Goal: Task Accomplishment & Management: Complete application form

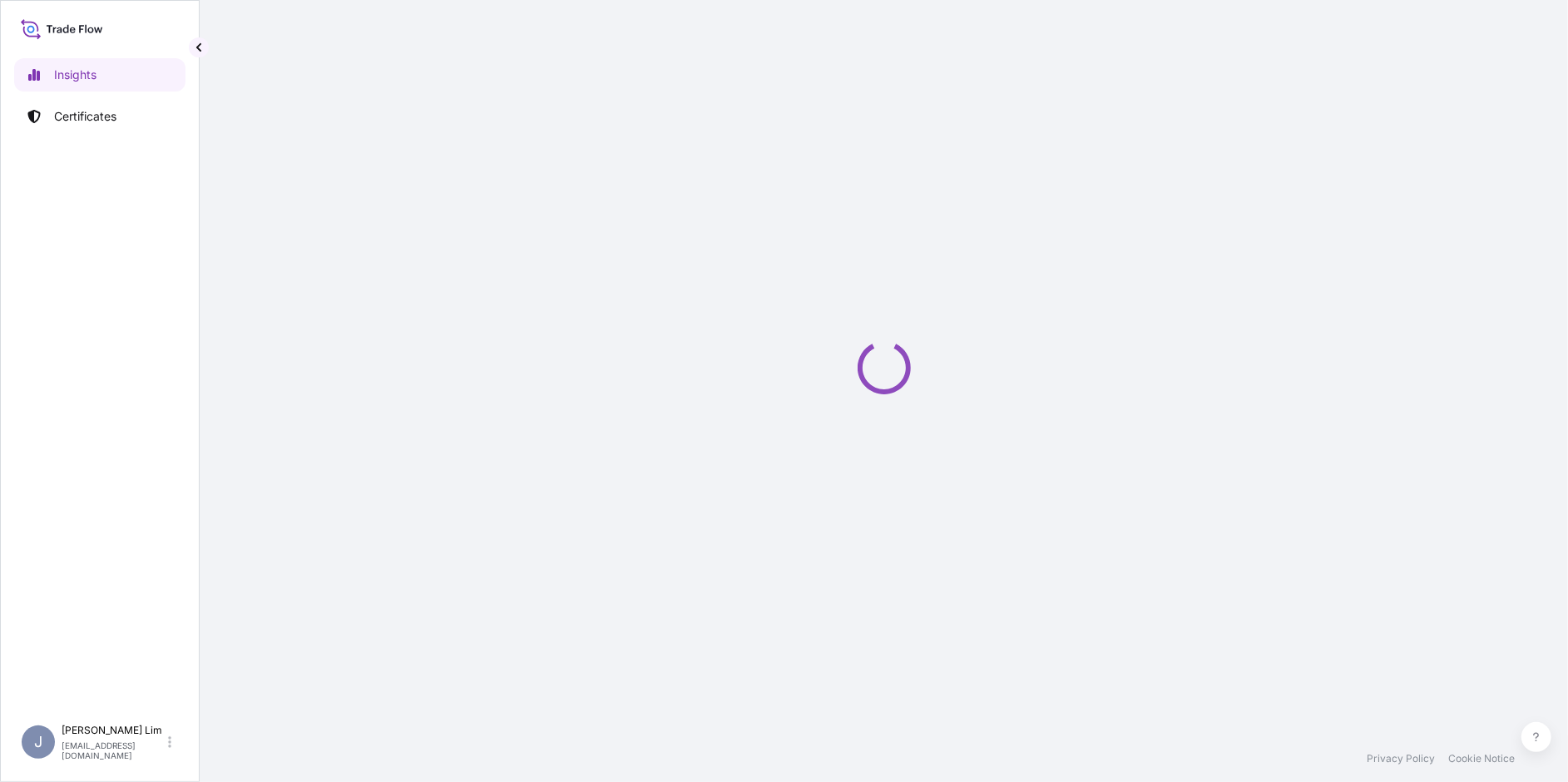
select select "2025"
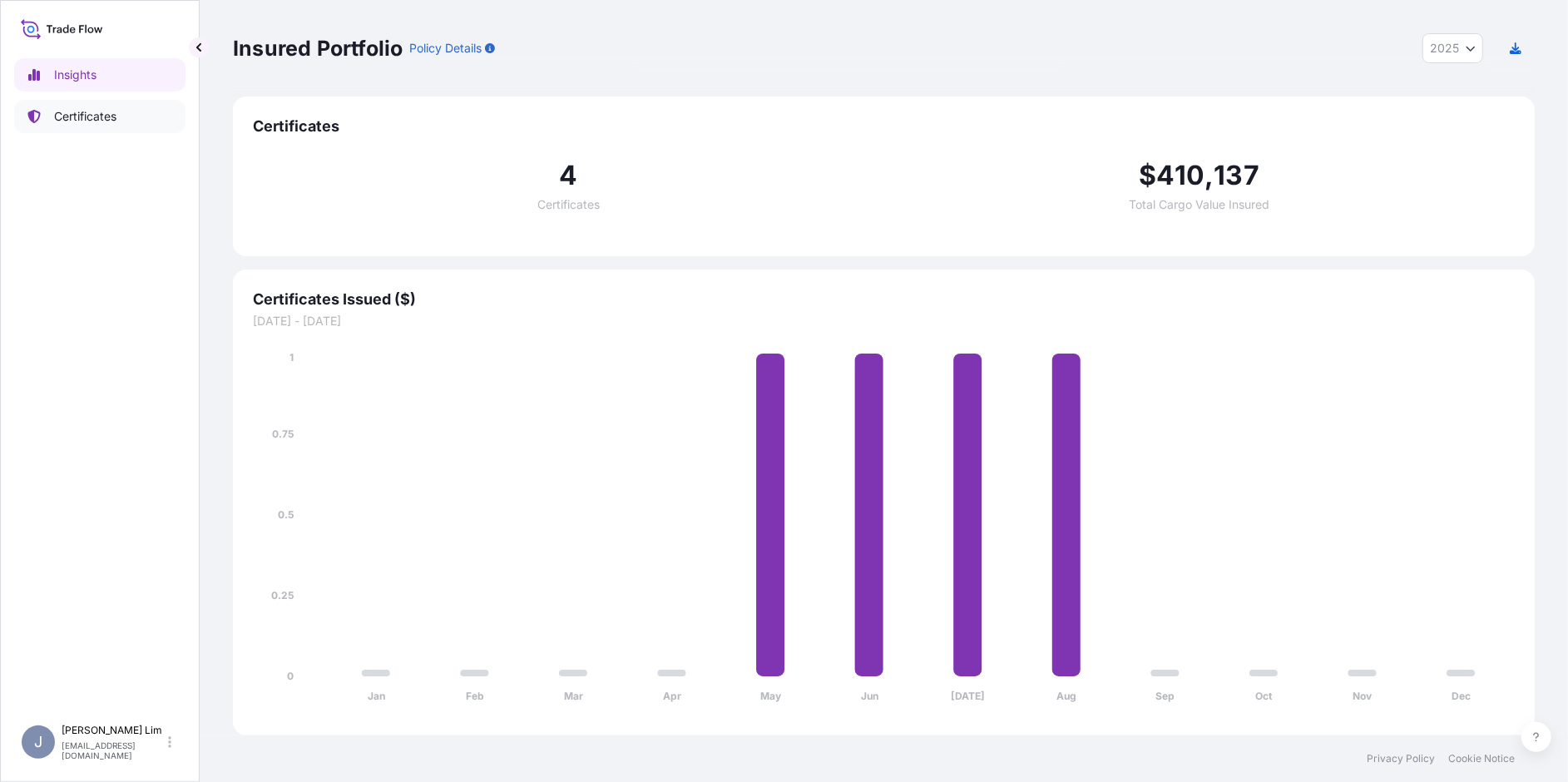
click at [83, 108] on p "Certificates" at bounding box center [86, 117] width 63 height 17
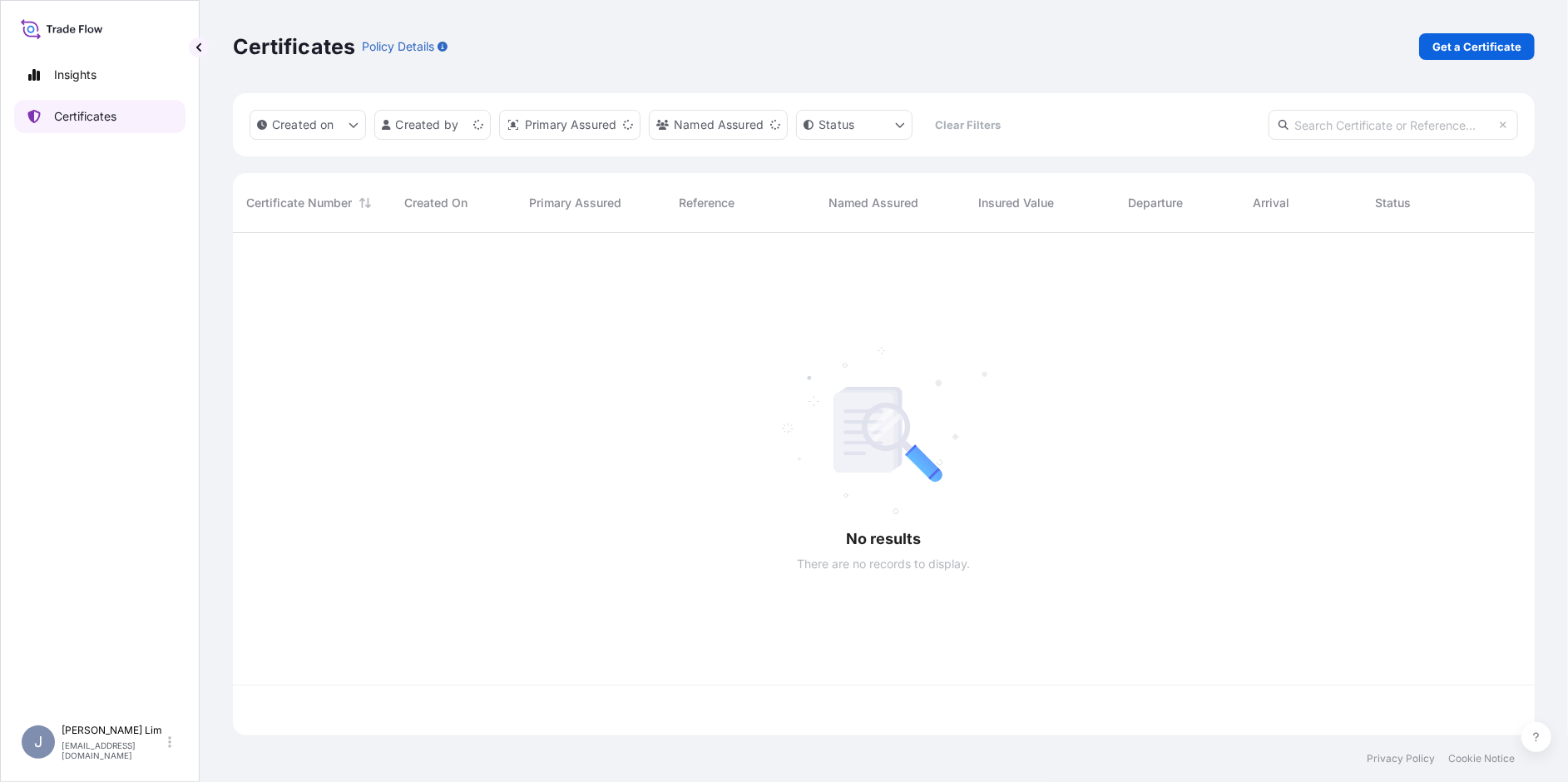
scroll to position [498, 1290]
click at [1473, 47] on p "Get a Certificate" at bounding box center [1477, 47] width 89 height 17
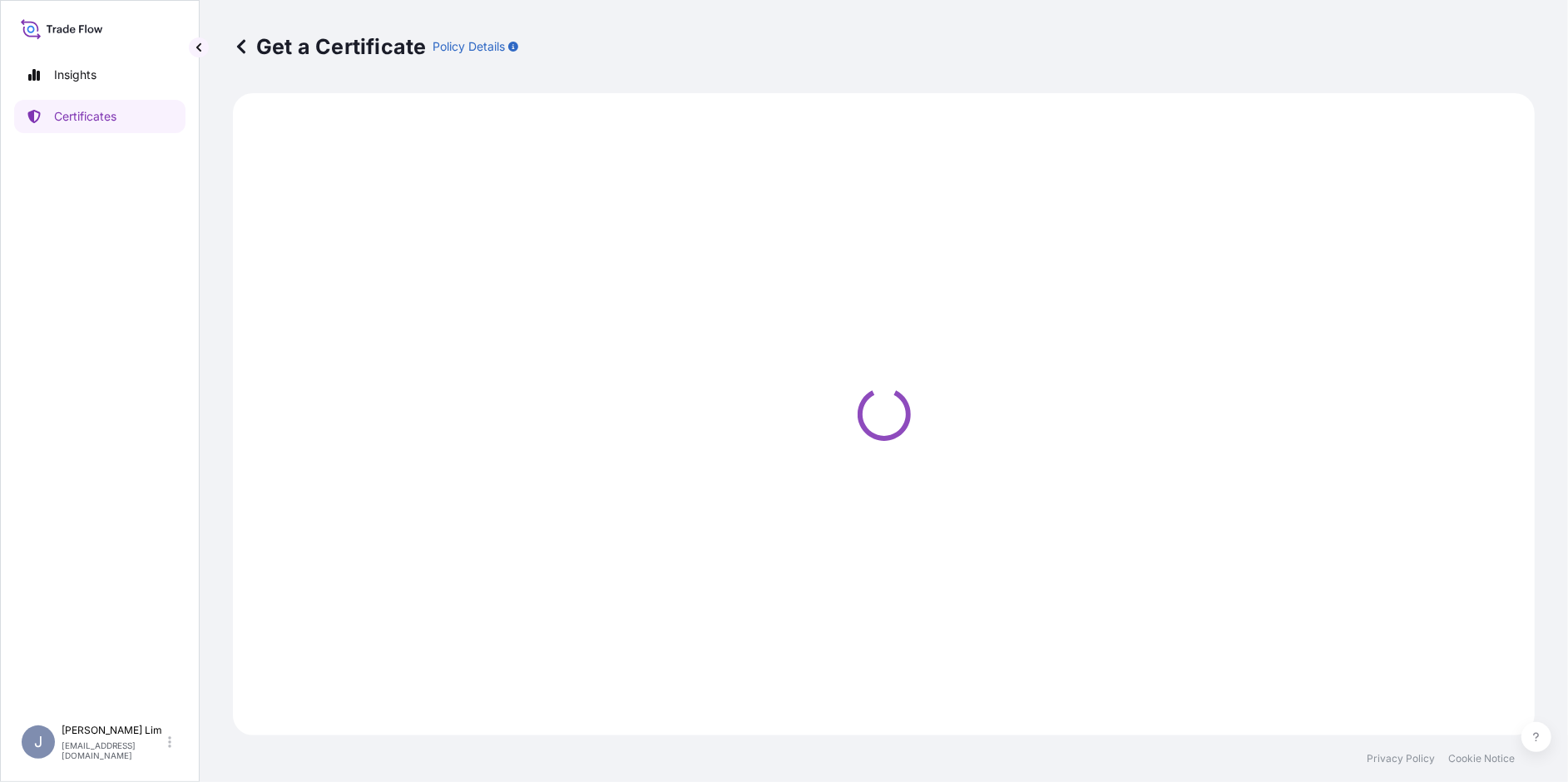
select select "Ocean Vessel"
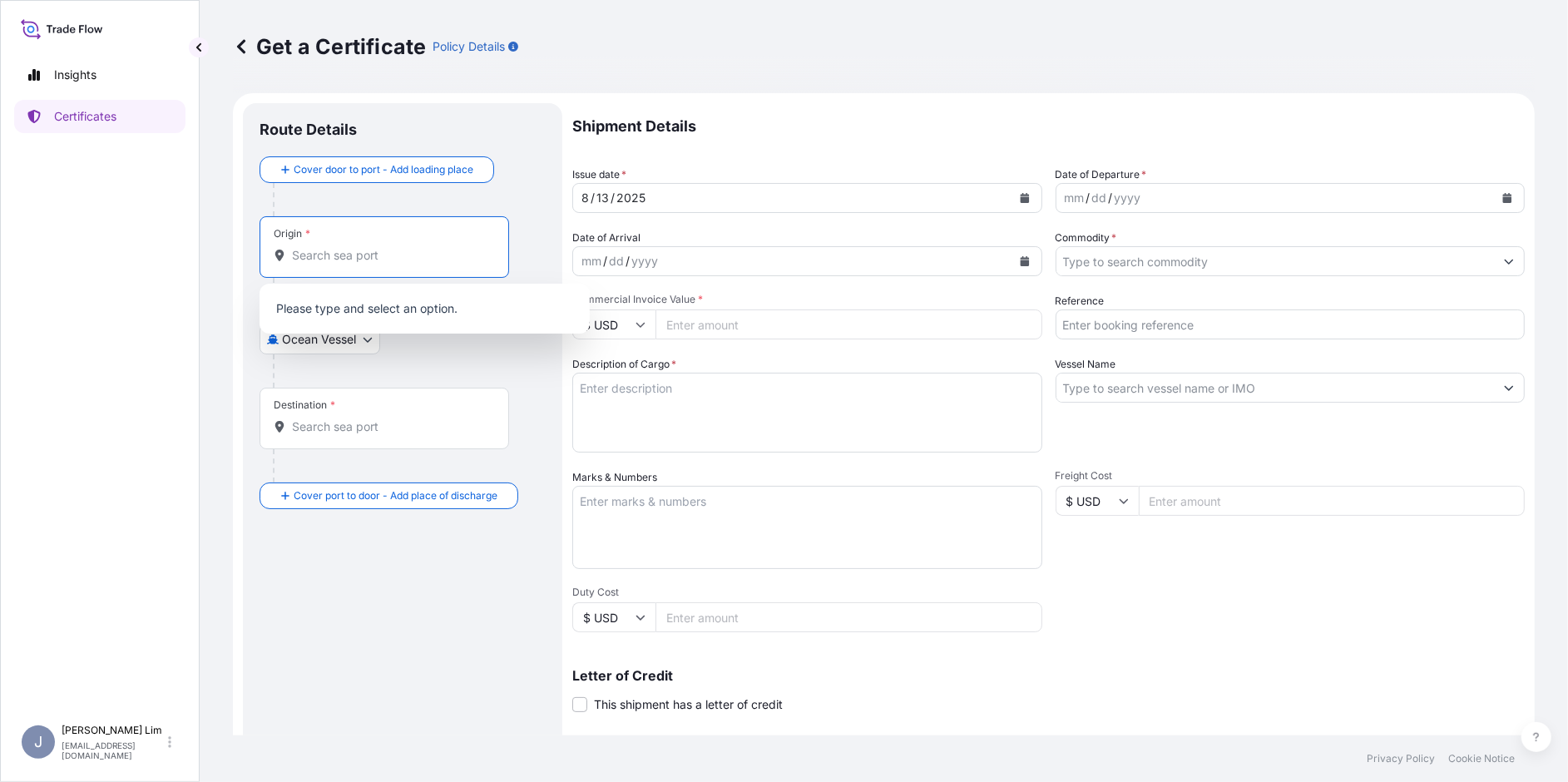
click at [306, 260] on input "Origin *" at bounding box center [390, 256] width 197 height 17
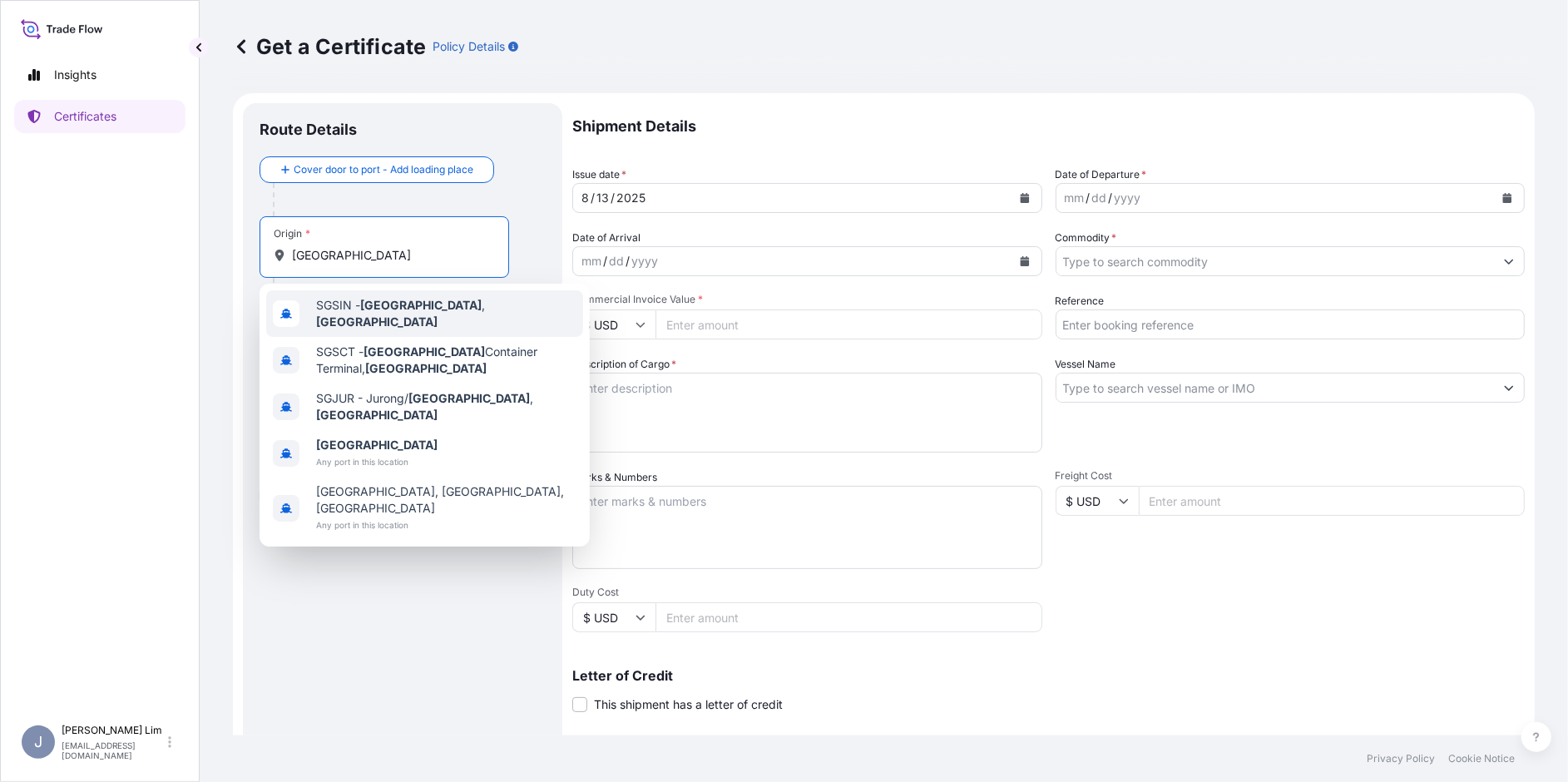
click at [350, 310] on span "SGSIN - [GEOGRAPHIC_DATA] , [GEOGRAPHIC_DATA]" at bounding box center [447, 313] width 260 height 33
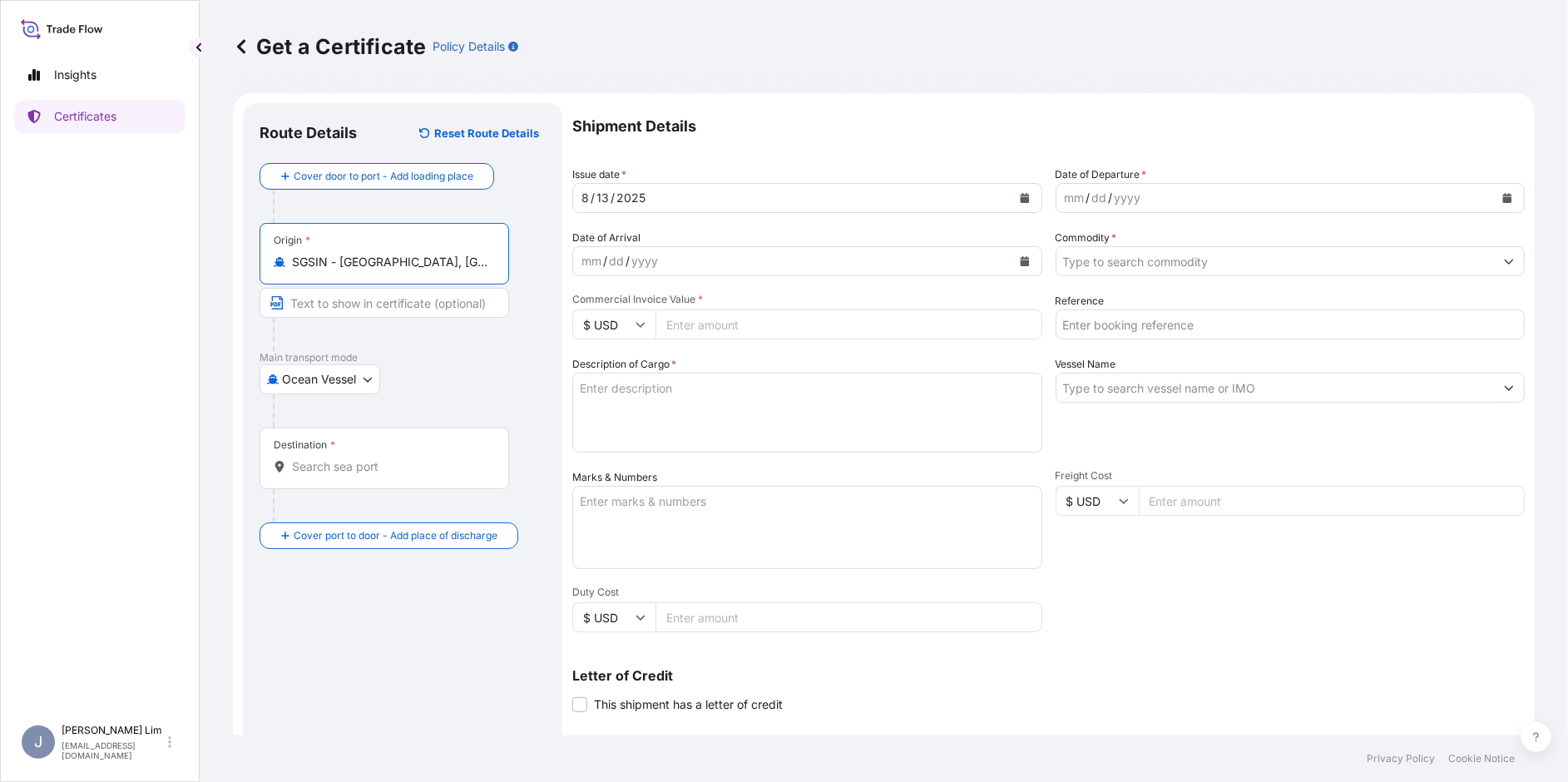
type input "SGSIN - [GEOGRAPHIC_DATA], [GEOGRAPHIC_DATA]"
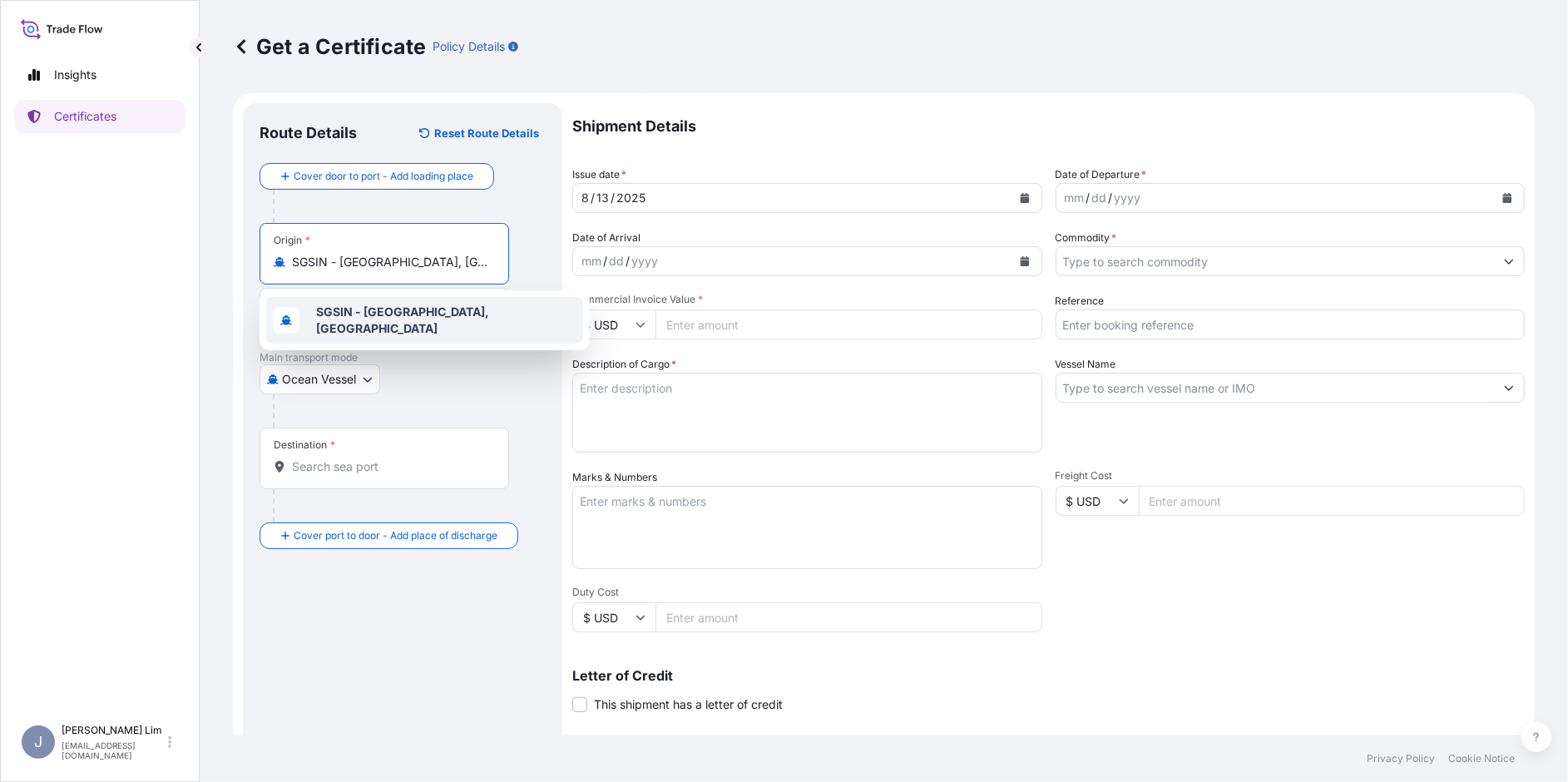
click at [457, 385] on div "Ocean Vessel Air Exhibition Road [GEOGRAPHIC_DATA]" at bounding box center [402, 379] width 286 height 30
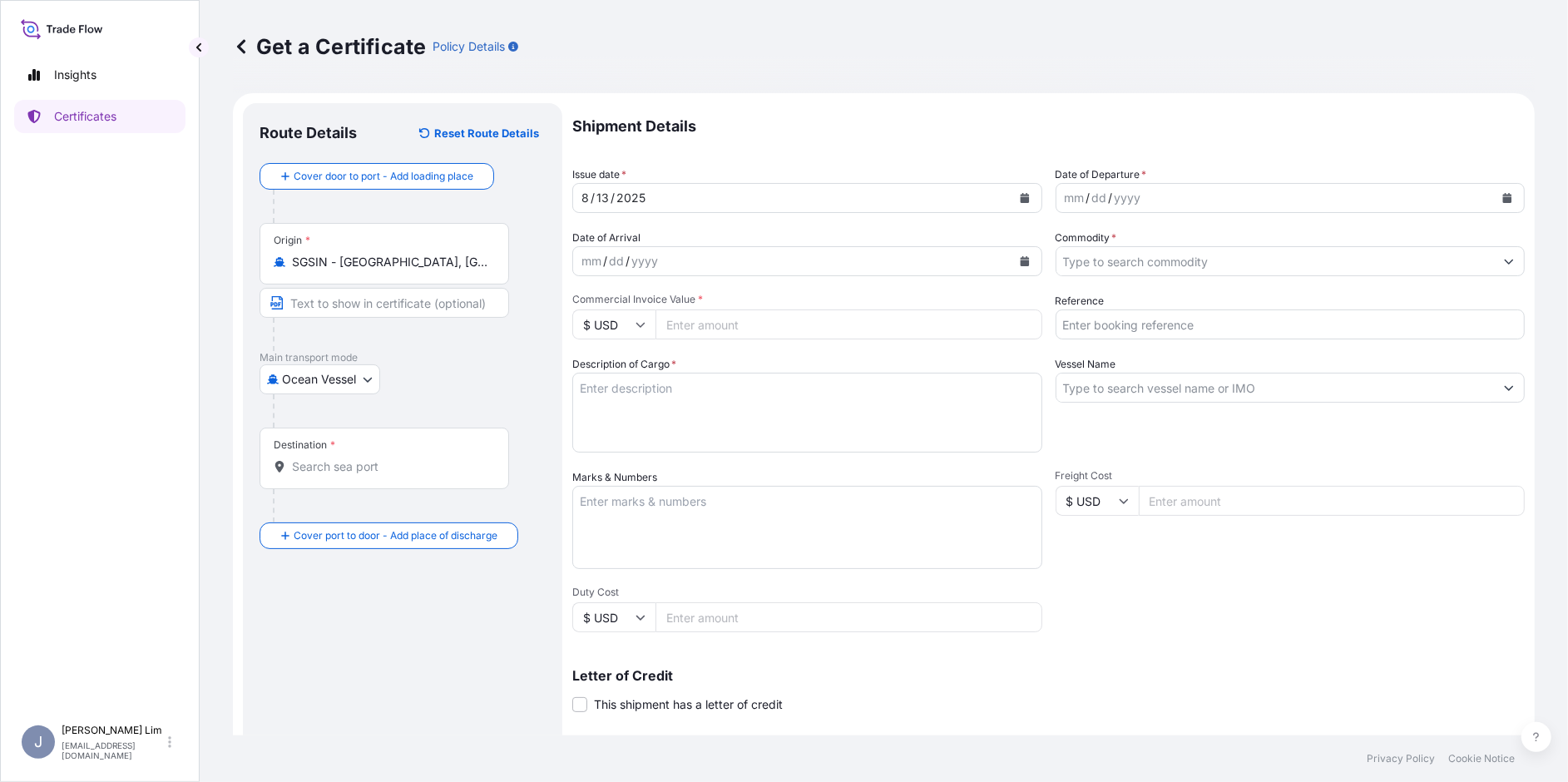
click at [293, 467] on input "Destination *" at bounding box center [390, 467] width 197 height 17
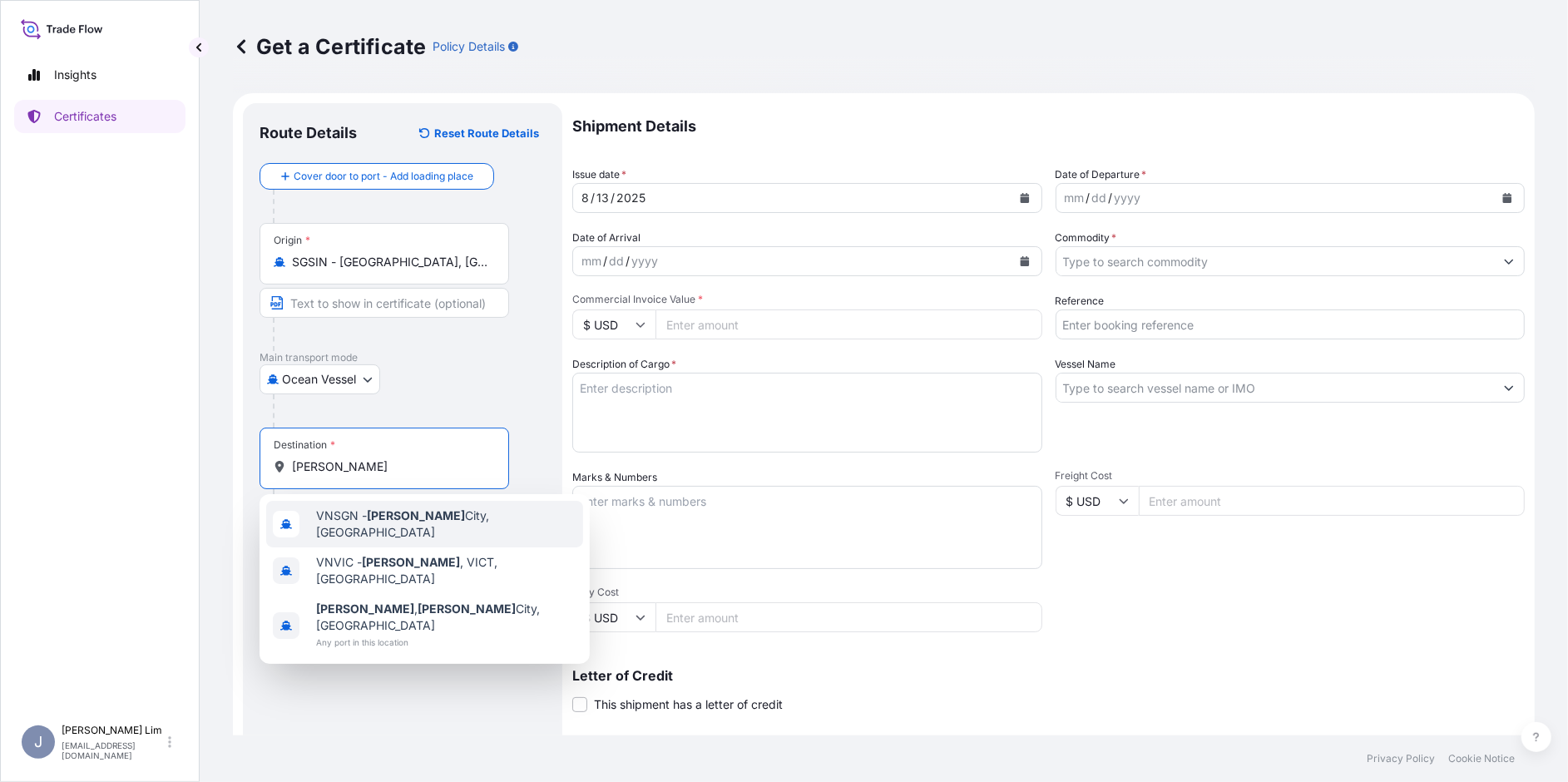
click at [505, 519] on span "VNSGN - [GEOGRAPHIC_DATA], [GEOGRAPHIC_DATA]" at bounding box center [447, 524] width 260 height 33
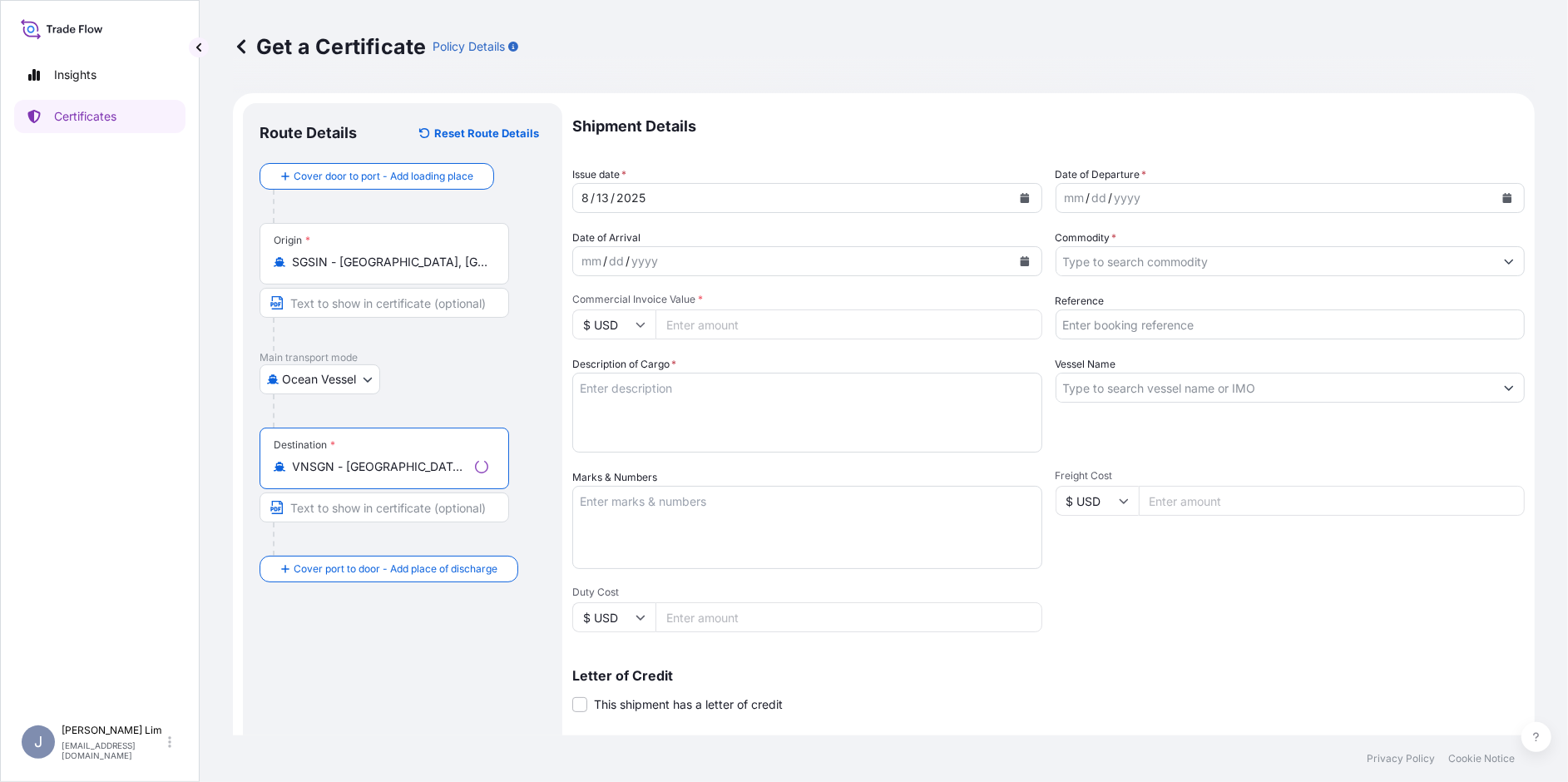
type input "VNSGN - [GEOGRAPHIC_DATA], [GEOGRAPHIC_DATA]"
click at [531, 517] on div "Destination * VNSGN - [GEOGRAPHIC_DATA], [GEOGRAPHIC_DATA]" at bounding box center [402, 491] width 286 height 128
click at [1020, 195] on icon "Calendar" at bounding box center [1024, 198] width 10 height 10
click at [1503, 200] on icon "Calendar" at bounding box center [1508, 198] width 10 height 10
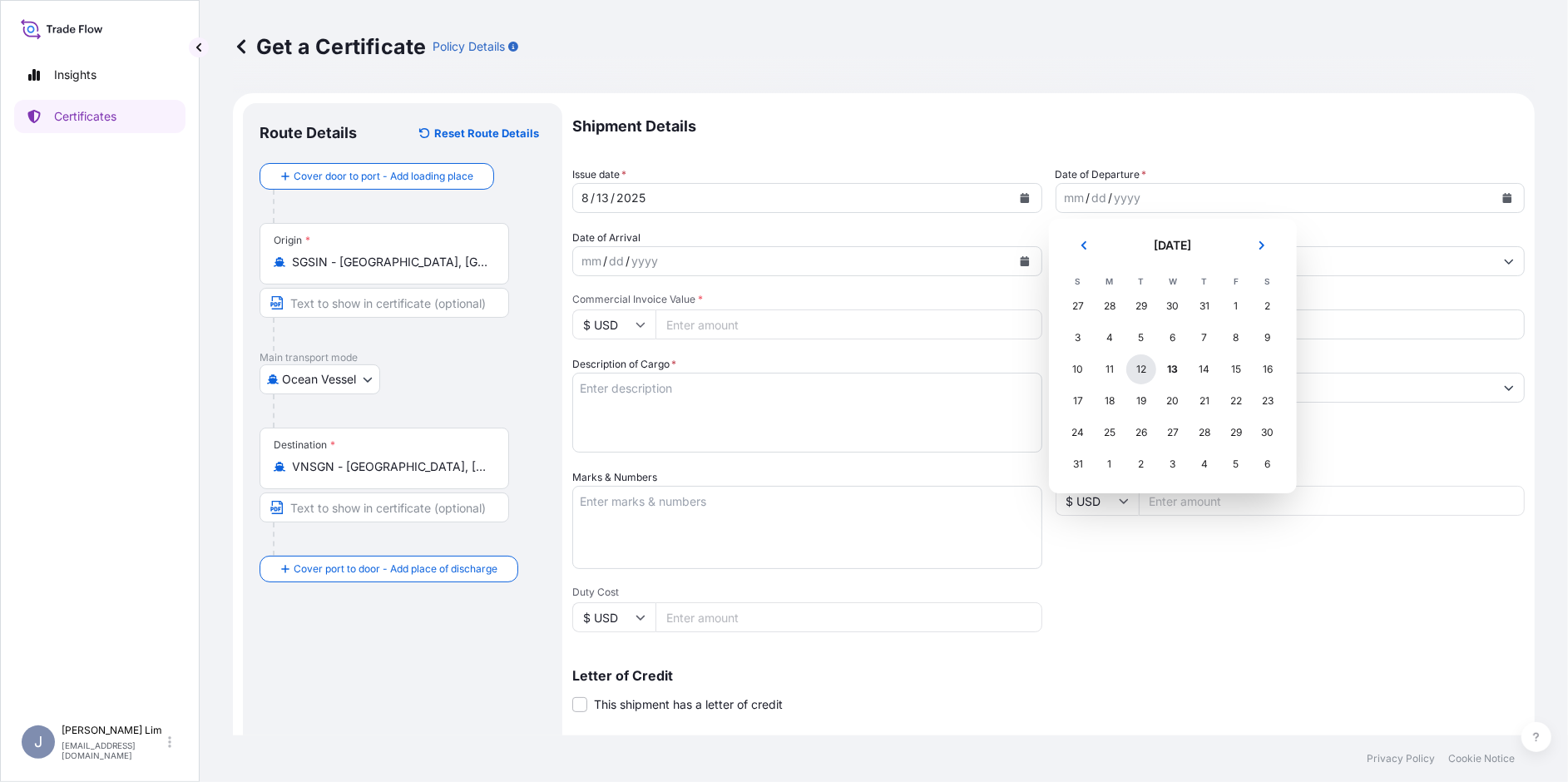
click at [1145, 366] on div "12" at bounding box center [1141, 370] width 30 height 30
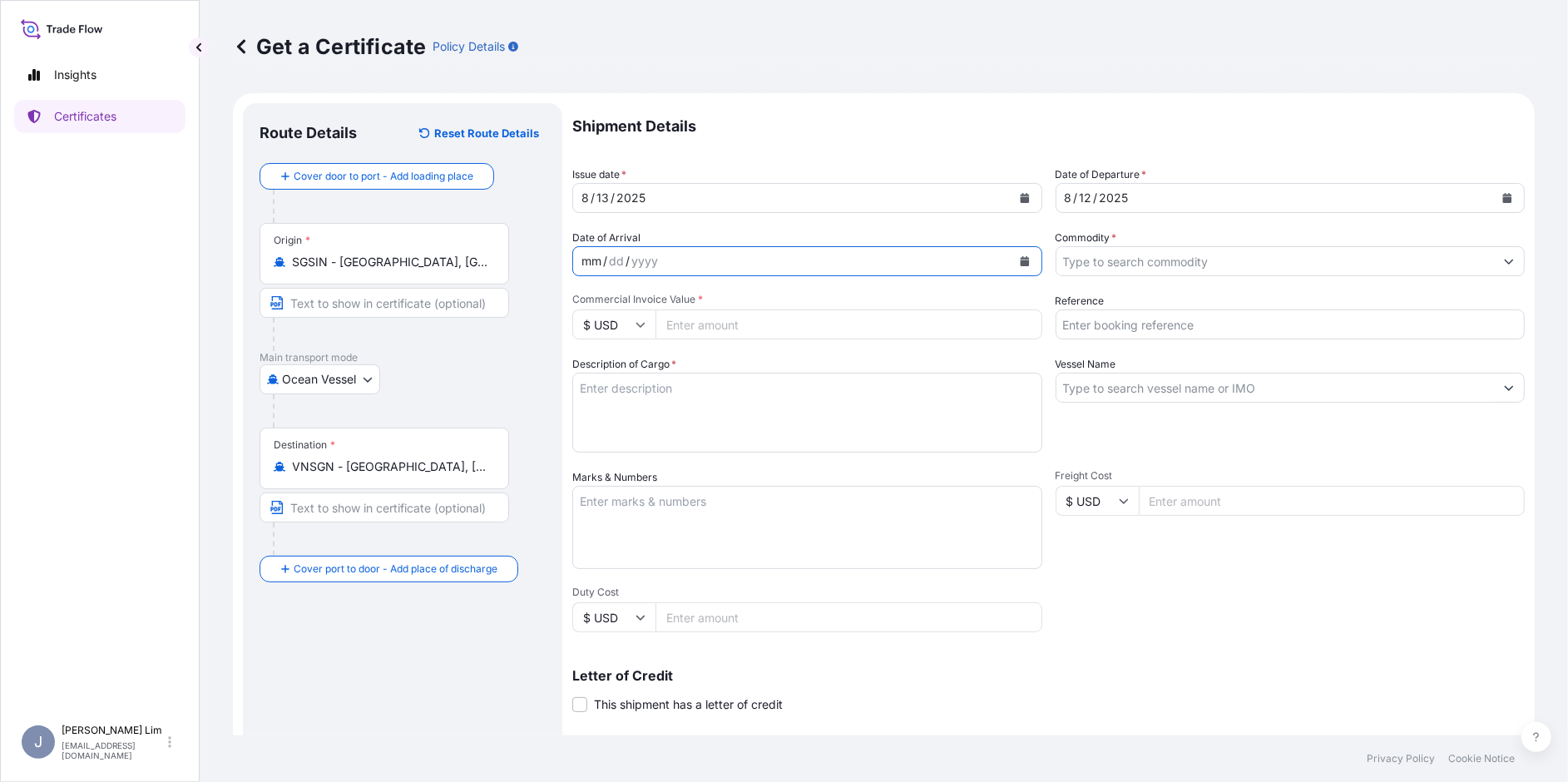
click at [680, 257] on div "mm / dd / yyyy" at bounding box center [792, 261] width 438 height 30
click at [1020, 263] on icon "Calendar" at bounding box center [1024, 261] width 10 height 10
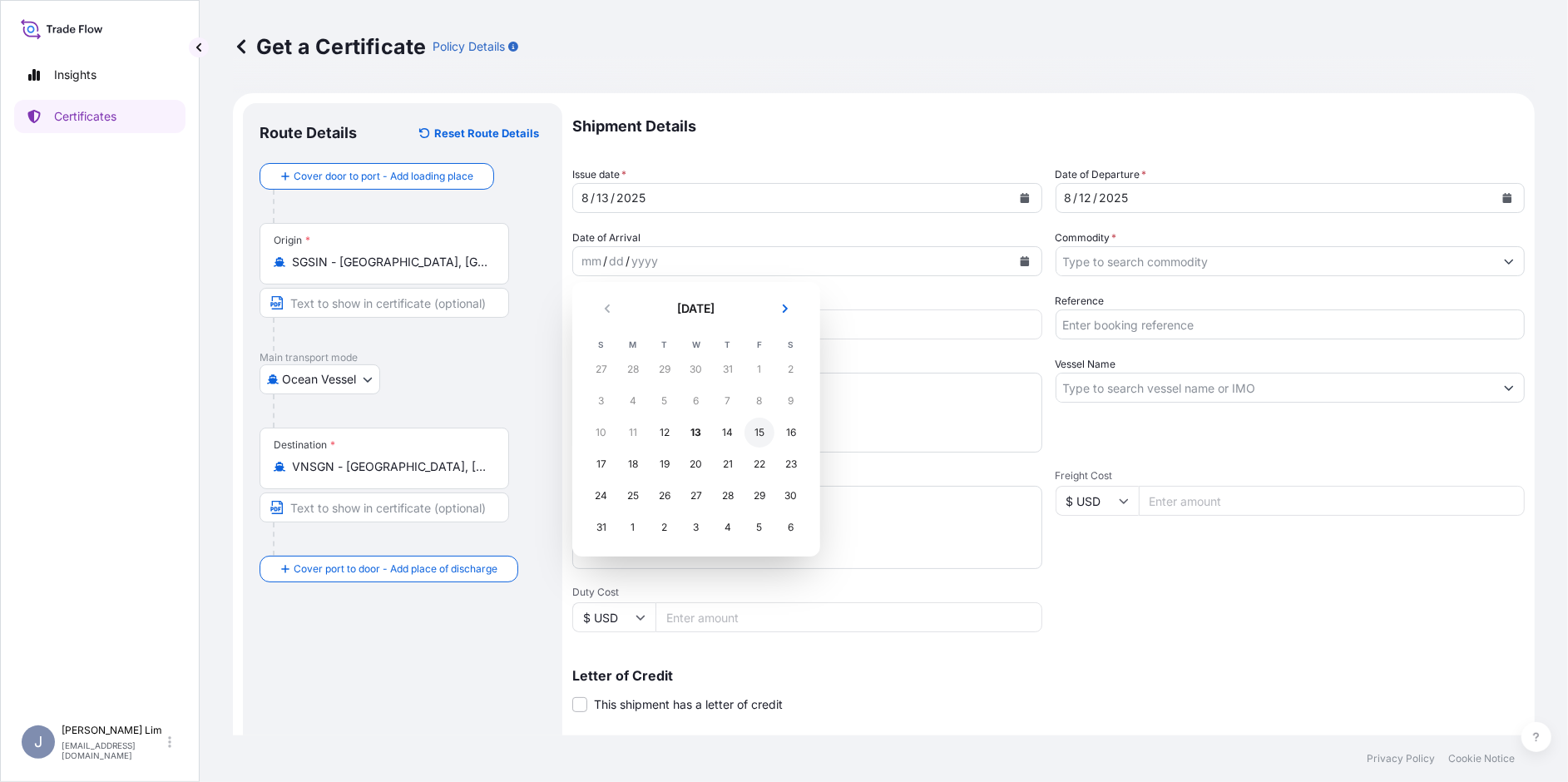
click at [759, 433] on div "15" at bounding box center [759, 432] width 30 height 30
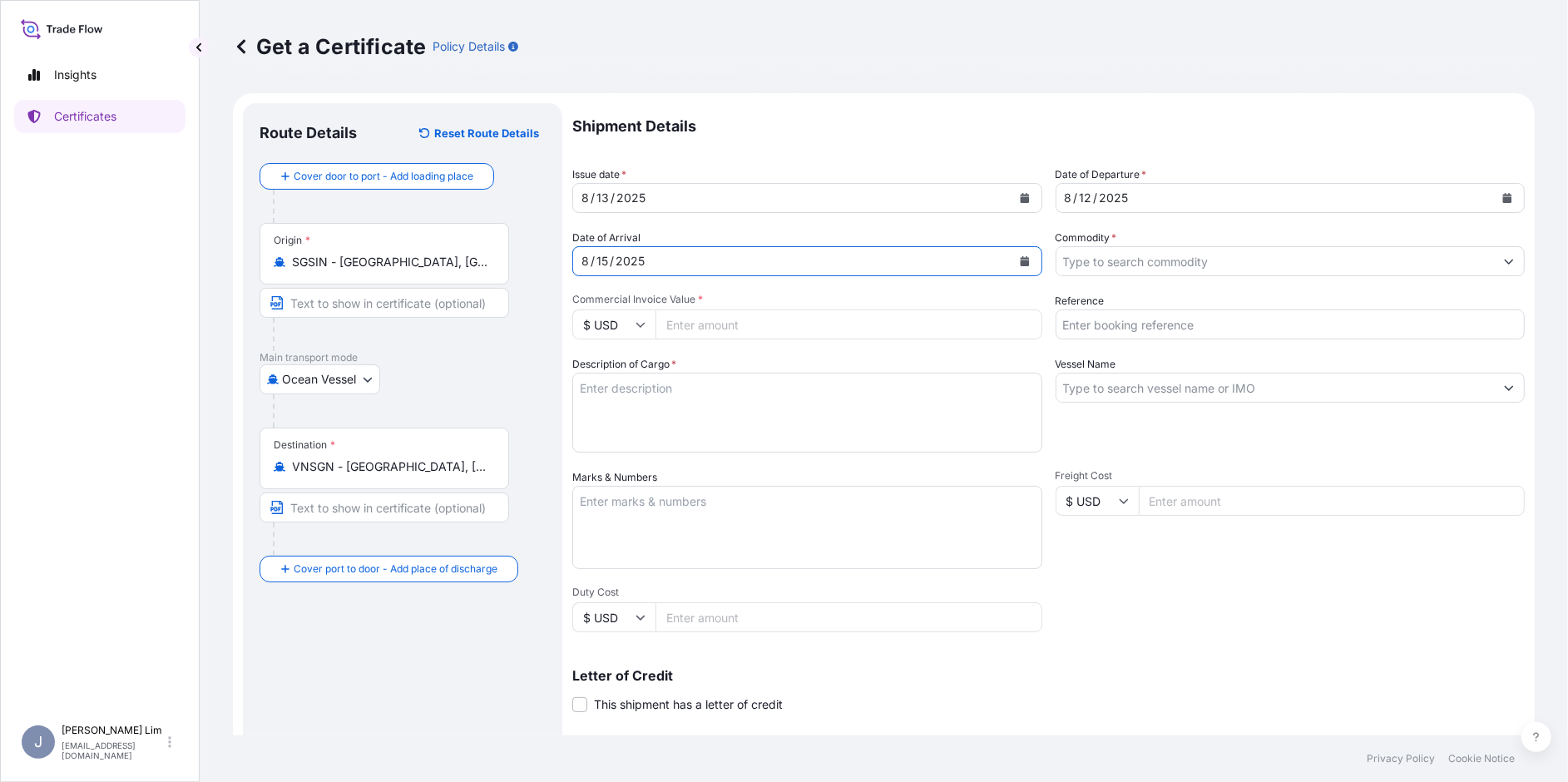
click at [1098, 263] on input "Commodity *" at bounding box center [1275, 261] width 438 height 30
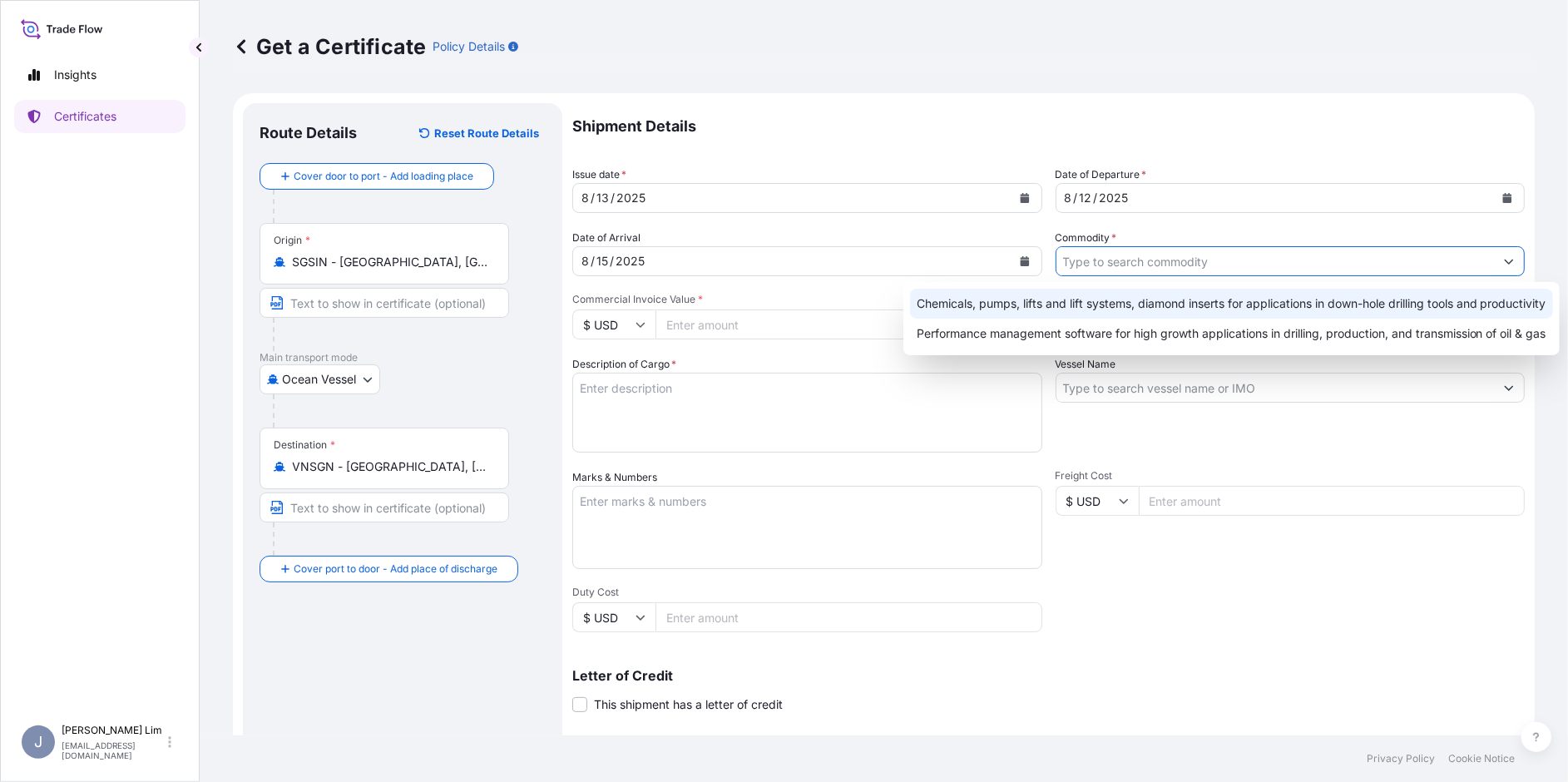
click at [1079, 302] on div "Chemicals, pumps, lifts and lift systems, diamond inserts for applications in d…" at bounding box center [1232, 304] width 643 height 30
type input "Chemicals, pumps, lifts and lift systems, diamond inserts for applications in d…"
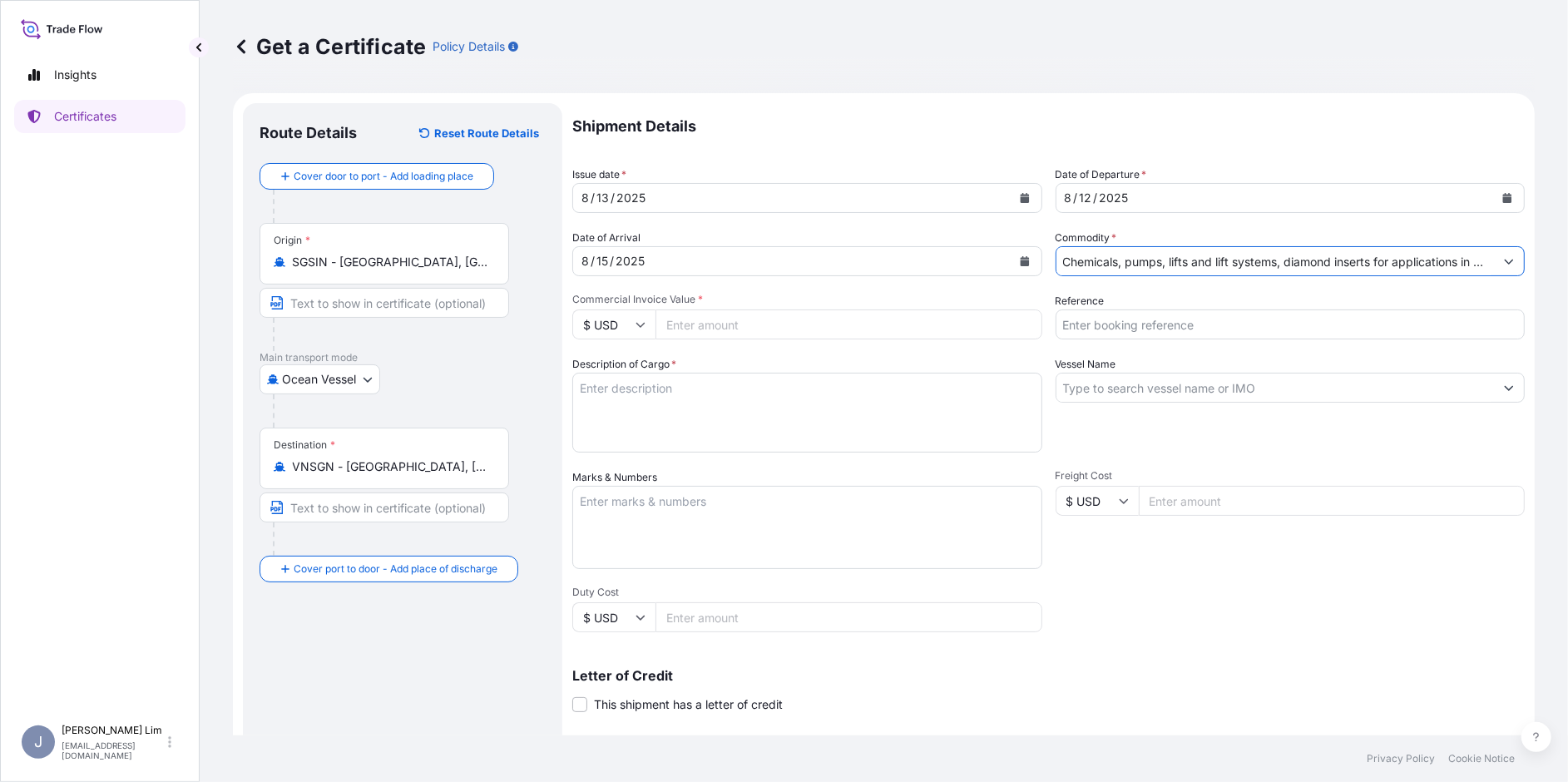
click at [739, 325] on input "Commercial Invoice Value *" at bounding box center [849, 325] width 387 height 30
click at [771, 322] on input "Commercial Invoice Value *" at bounding box center [849, 325] width 387 height 30
type input "90360.40"
click at [809, 380] on textarea "Description of Cargo *" at bounding box center [807, 412] width 470 height 80
click at [1105, 326] on input "Reference" at bounding box center [1291, 325] width 470 height 30
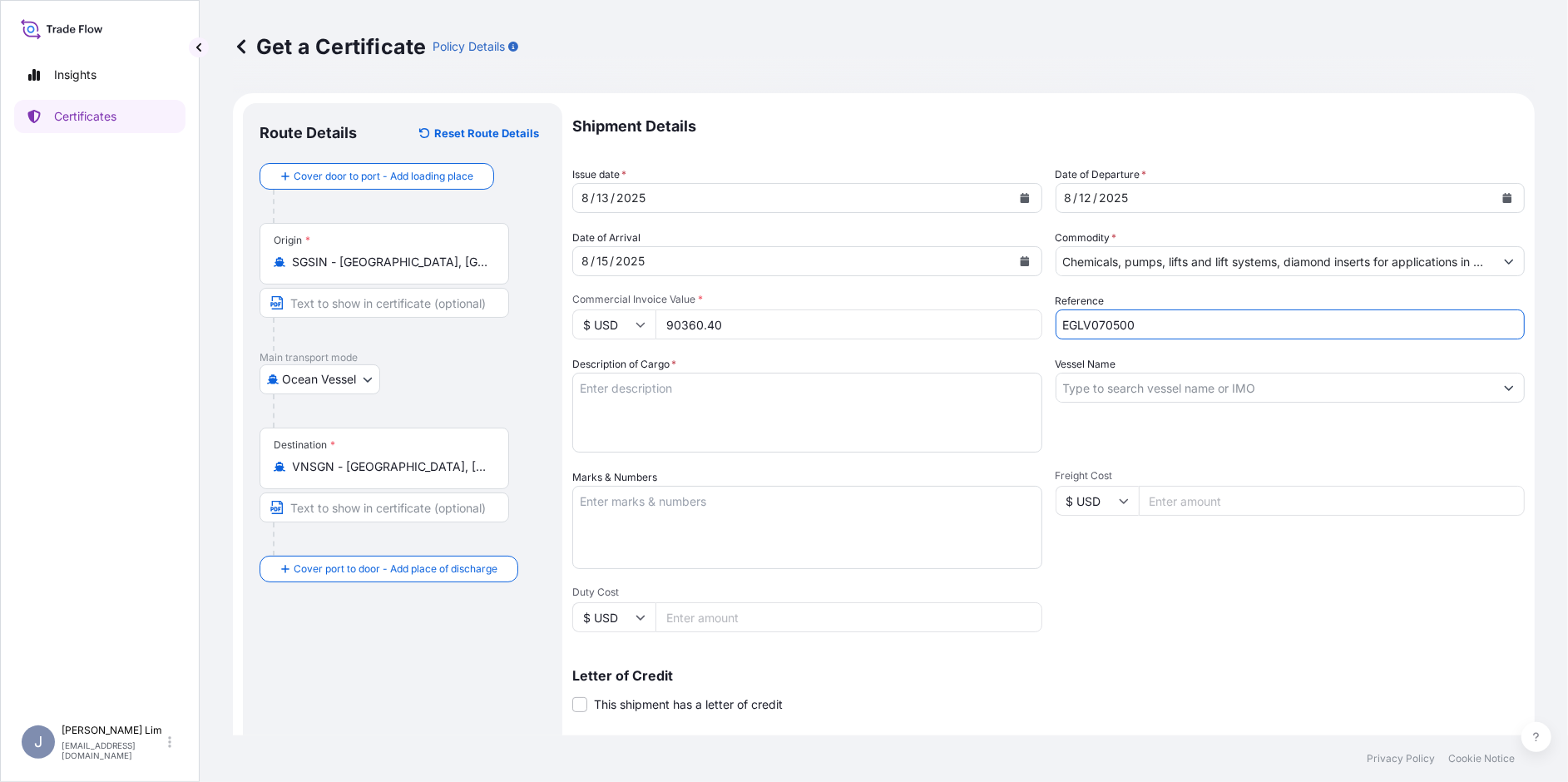
click at [1148, 325] on input "EGLV070500" at bounding box center [1291, 325] width 470 height 30
type input "EGLV070500169375"
click at [1138, 385] on input "Vessel Name" at bounding box center [1275, 388] width 438 height 30
click at [672, 502] on textarea "Marks & Numbers" at bounding box center [807, 527] width 470 height 84
click at [616, 505] on textarea "Marks & Numbers" at bounding box center [807, 527] width 470 height 84
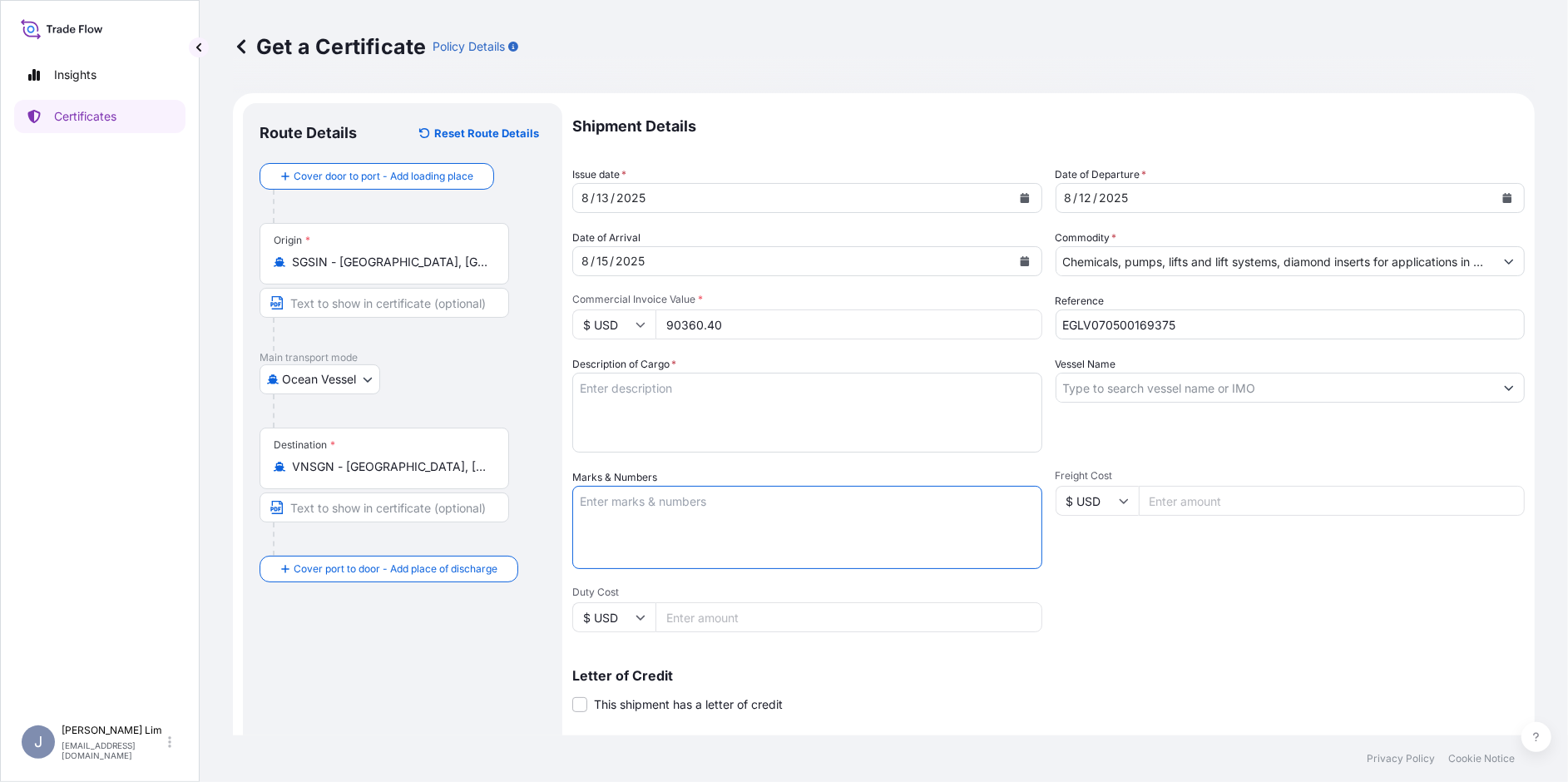
paste textarea "PVCHEM-CS COMPANY LIMITED"
type textarea "PVCHEM-CS COMPANY LIMITED"
click at [679, 381] on textarea "Description of Cargo *" at bounding box center [807, 412] width 470 height 80
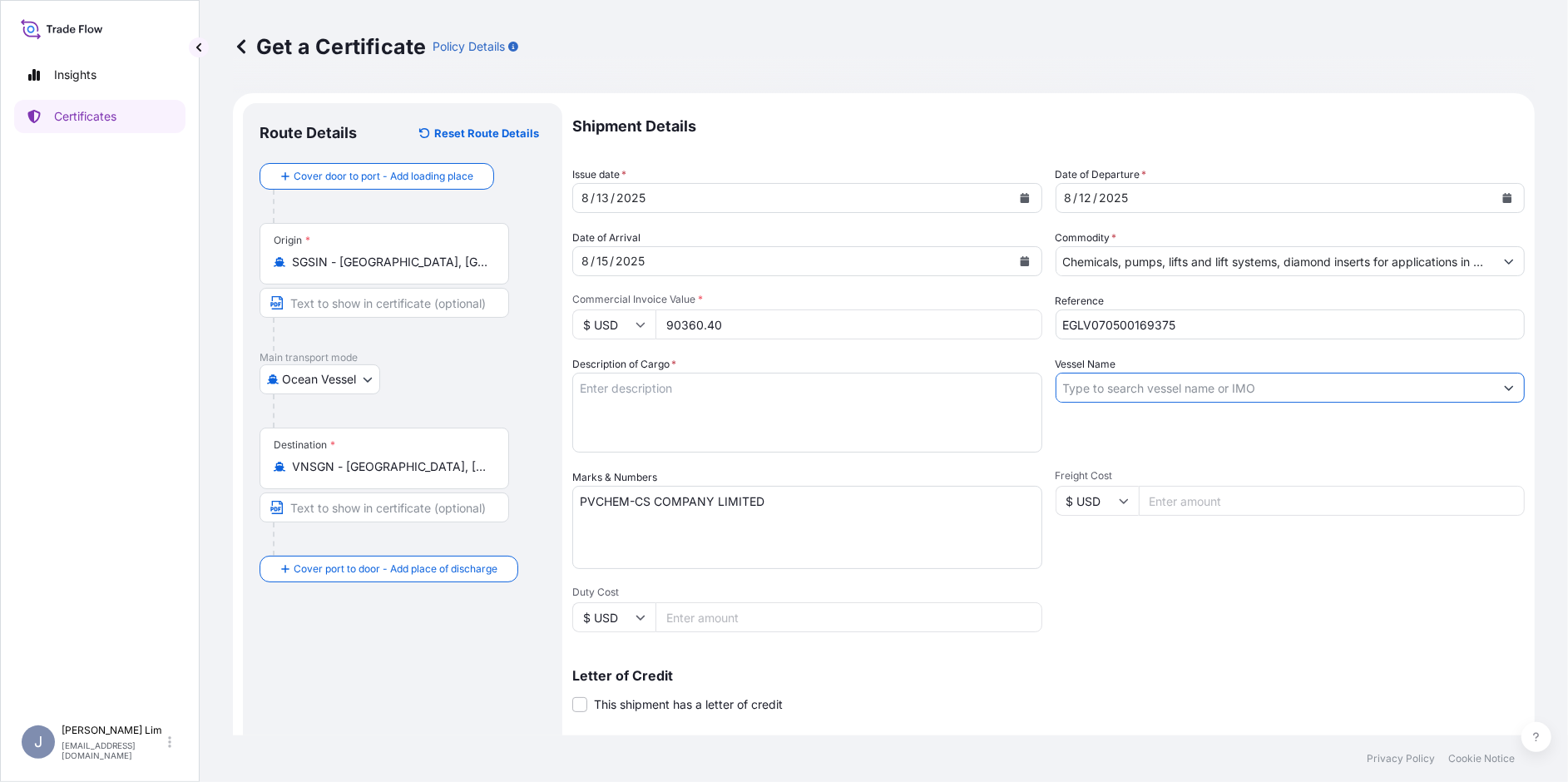
click at [1188, 384] on input "Vessel Name" at bounding box center [1275, 388] width 438 height 30
click at [1097, 382] on input "Vessel Name" at bounding box center [1275, 388] width 438 height 30
paste input "EVER CONSIST 0494-052N"
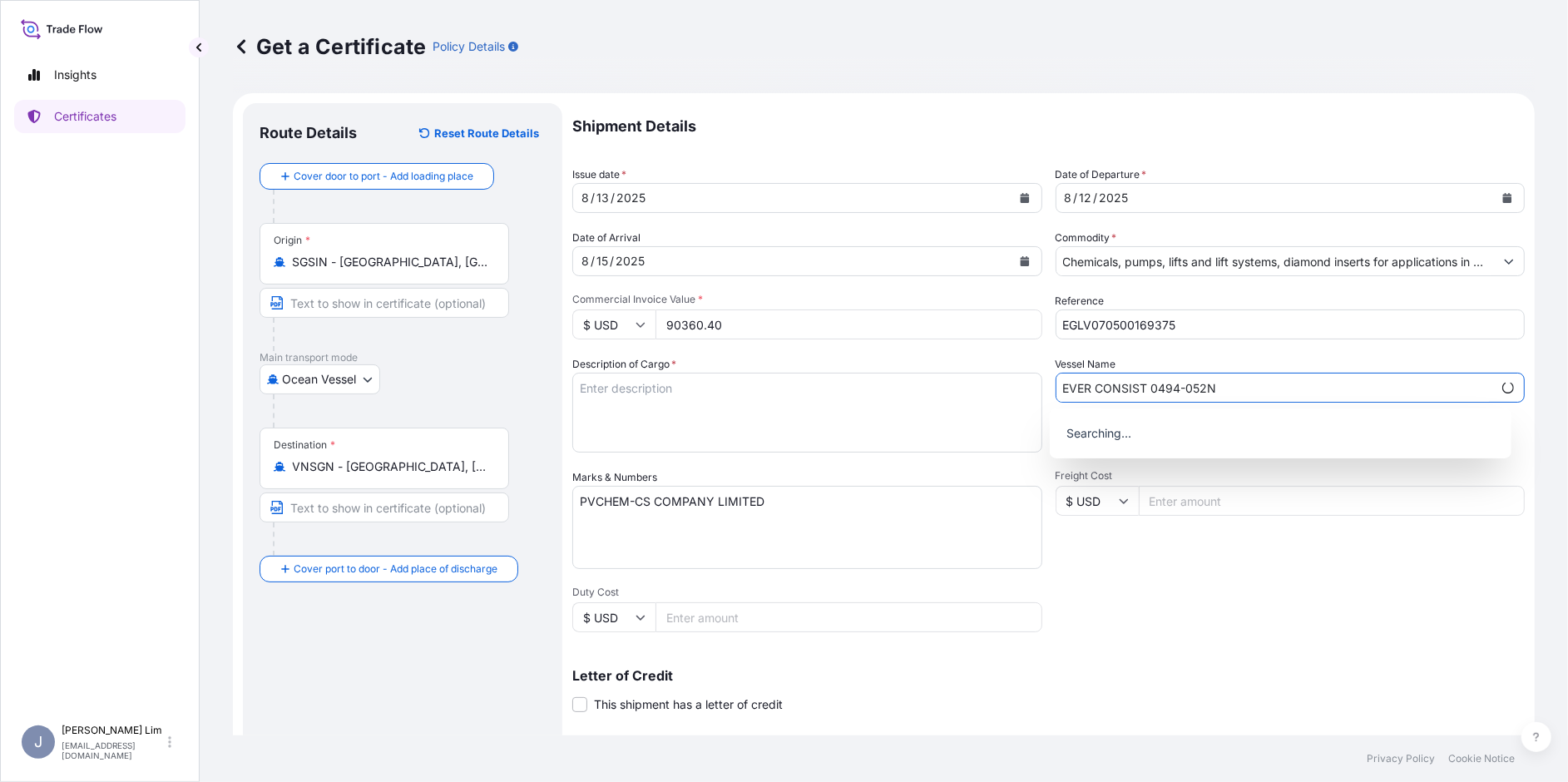
type input "EVER CONSIST 0494-052N"
click at [1335, 334] on input "EGLV070500169375" at bounding box center [1291, 325] width 470 height 30
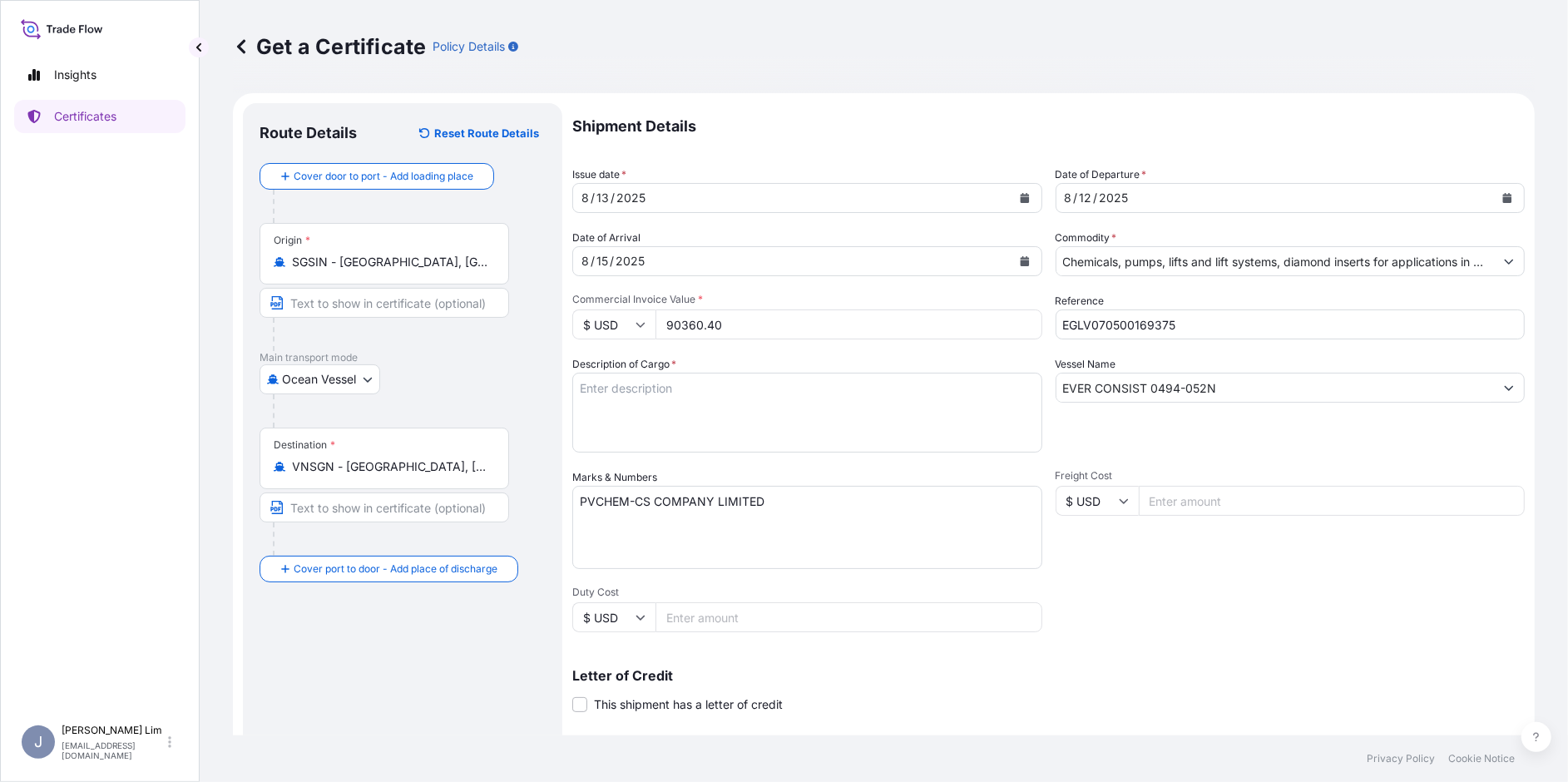
click at [1176, 445] on div "Vessel Name EVER CONSIST 0494-052N" at bounding box center [1291, 405] width 470 height 97
click at [671, 384] on textarea "Description of Cargo *" at bounding box center [807, 412] width 470 height 80
click at [595, 386] on textarea "Description of Cargo *" at bounding box center [807, 412] width 470 height 80
paste textarea "58 DRUM 210 LITER 58 12.760,000 13.398,000 EA"
drag, startPoint x: 640, startPoint y: 386, endPoint x: 751, endPoint y: 388, distance: 111.0
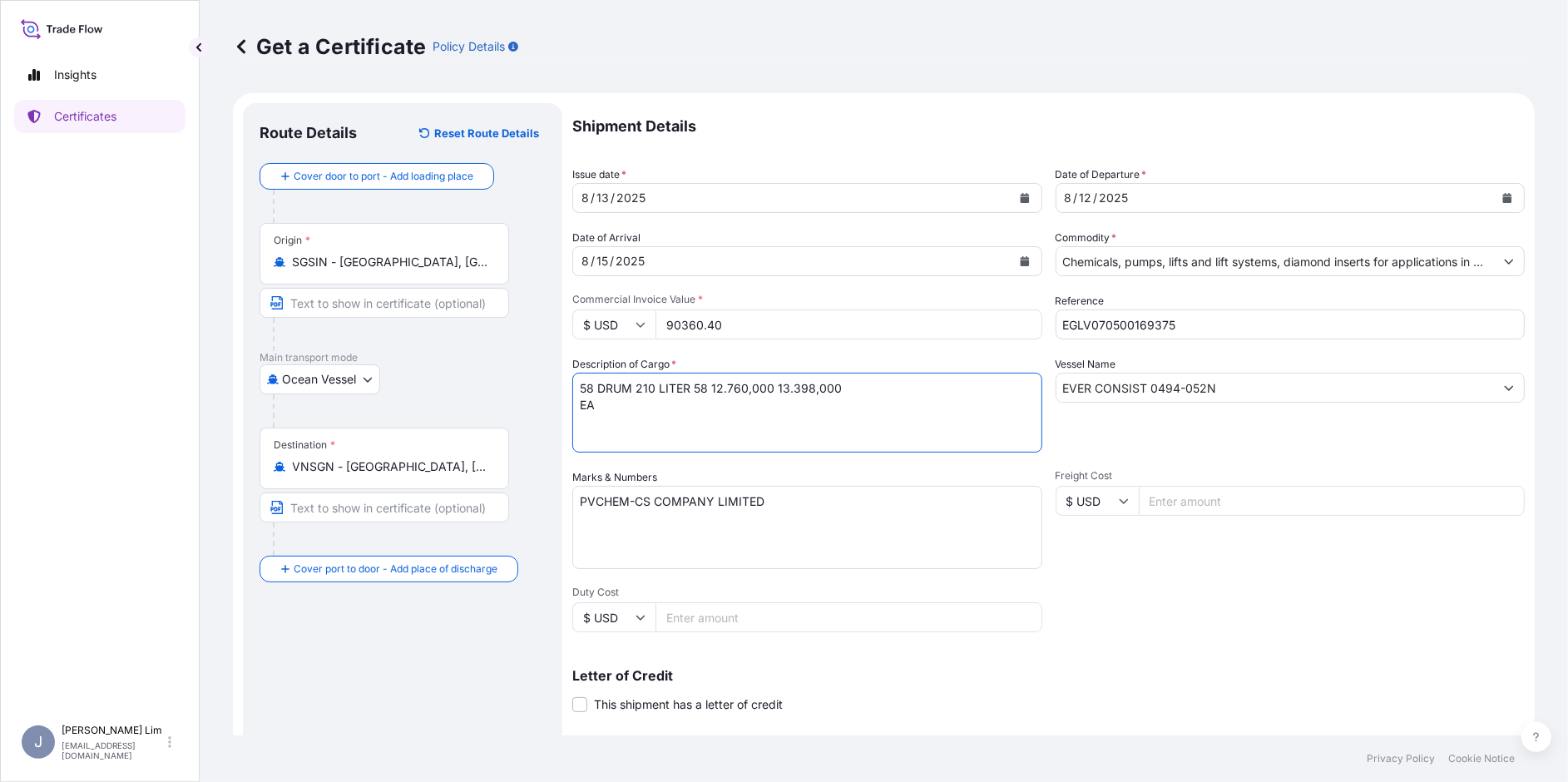
click at [751, 388] on textarea "58 DRUM 210 LITER 58 12.760,000 13.398,000 EA" at bounding box center [807, 412] width 470 height 80
drag, startPoint x: 682, startPoint y: 398, endPoint x: 650, endPoint y: 399, distance: 32.0
click at [680, 399] on textarea "58 DRUM 210 LITER 58 12.760,000 13.398,000 EA" at bounding box center [807, 412] width 470 height 80
drag, startPoint x: 637, startPoint y: 391, endPoint x: 650, endPoint y: 388, distance: 13.3
click at [637, 390] on textarea "58 DRUM 210 LITER 58 12.760,000 13.398,000 EA" at bounding box center [807, 412] width 470 height 80
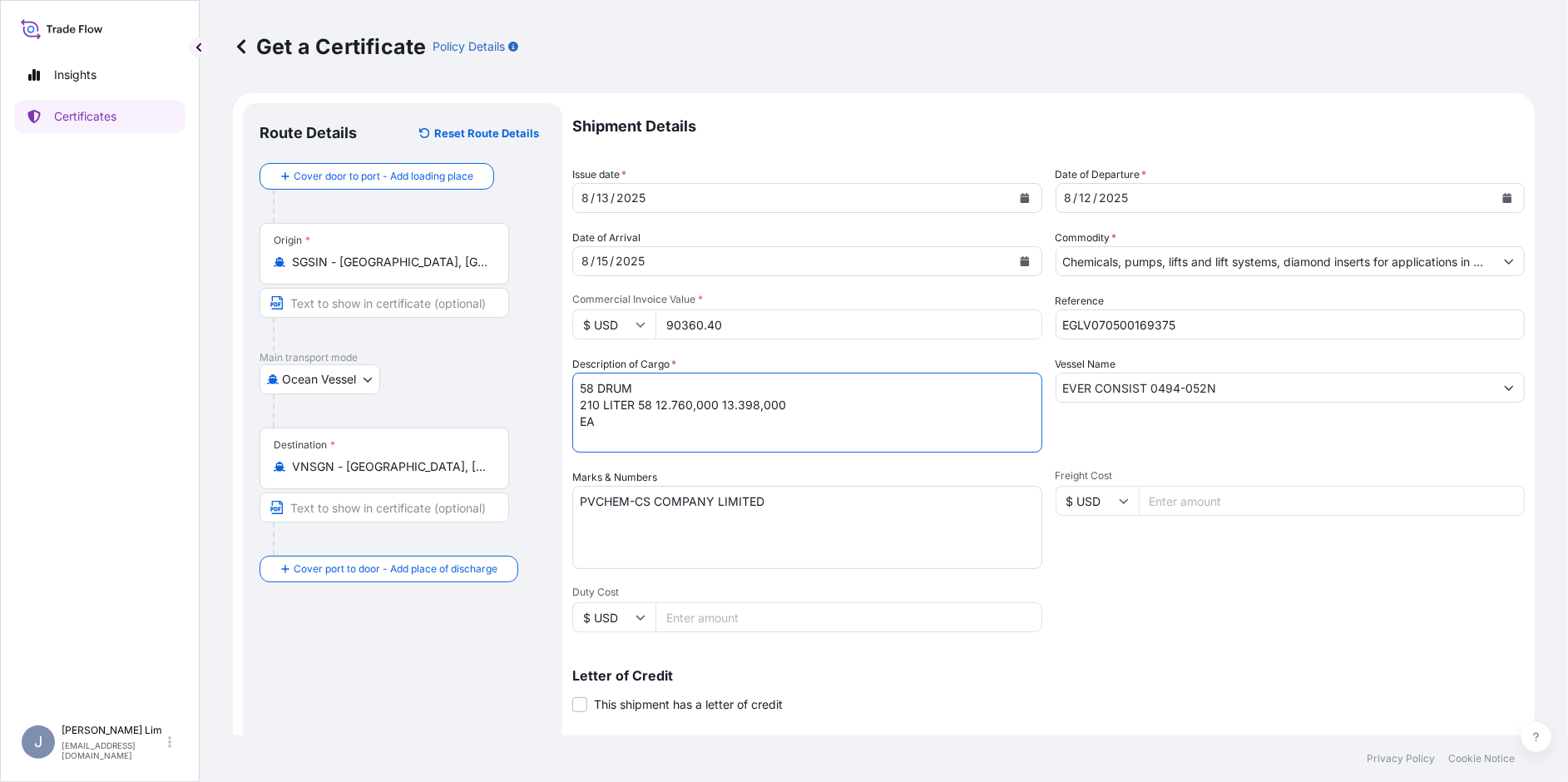
drag, startPoint x: 624, startPoint y: 424, endPoint x: 569, endPoint y: 413, distance: 56.1
click at [620, 423] on textarea "58 DRUM 210 LITER 58 12.760,000 13.398,000 EA" at bounding box center [807, 412] width 470 height 80
click at [566, 400] on form "Route Details Reset Route Details Cover door to port - Add loading place Place …" at bounding box center [884, 523] width 1302 height 859
click at [605, 422] on textarea "58 DRUM 210 LITER 58 12.760,000 13.398,000 EA" at bounding box center [807, 412] width 470 height 80
drag, startPoint x: 603, startPoint y: 425, endPoint x: 577, endPoint y: 405, distance: 32.8
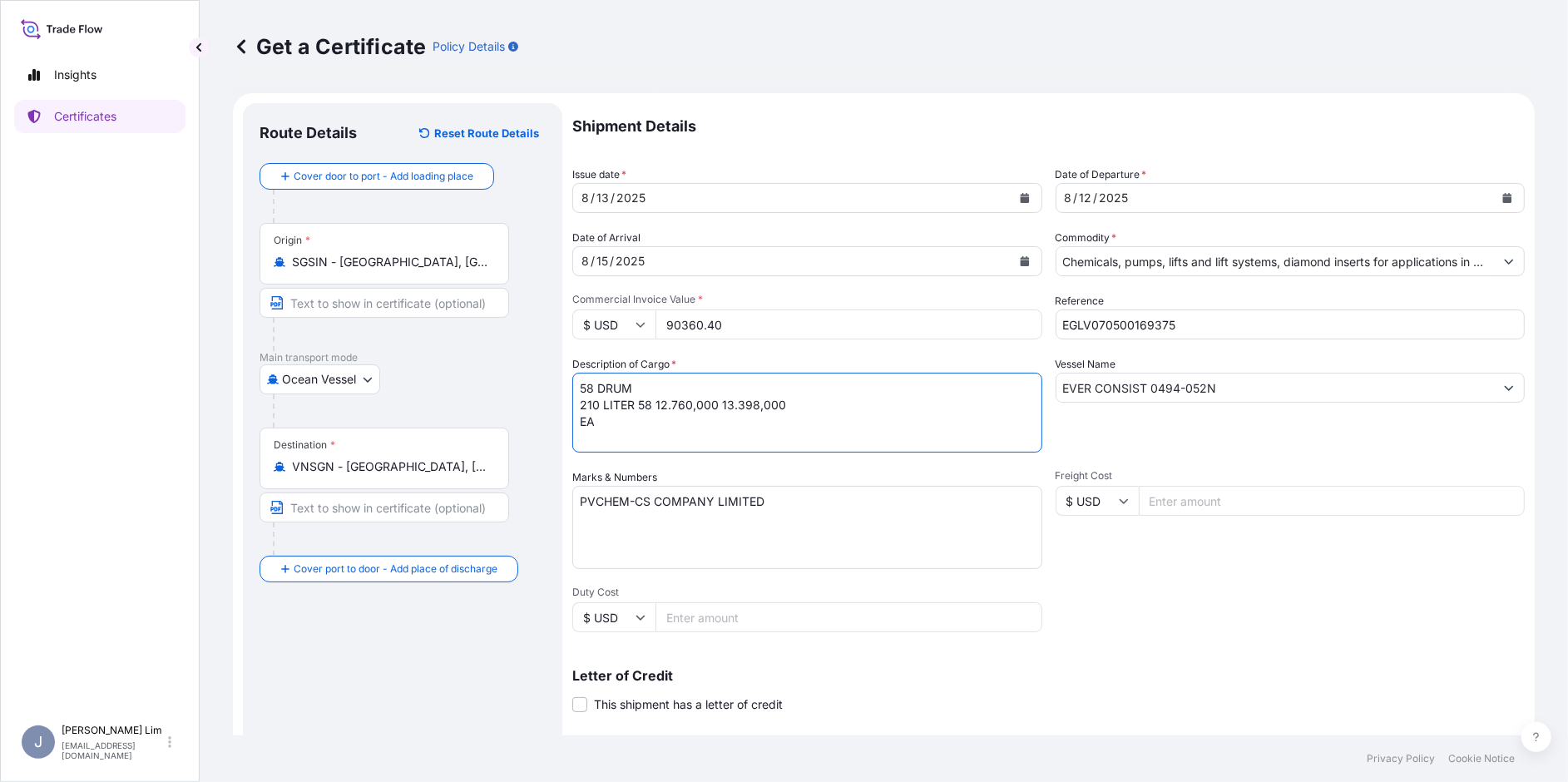
click at [577, 405] on textarea "58 DRUM 210 LITER 58 12.760,000 13.398,000 EA" at bounding box center [807, 412] width 470 height 80
paste textarea "SCAL12127F5.15 KG KG UN3264, CORROSIVE LIQUID, ACIDIC, INORGANIC, N.O.S. (Bishe…"
click at [713, 407] on textarea "58 DRUM SCAL12127F5.15 KG KG UN3264, CORROSIVE LIQUID, ACIDIC, INORGANIC, N.O.S…" at bounding box center [807, 412] width 470 height 80
click at [794, 438] on textarea "58 DRUM SCAL12127F5.15 UN3264, CORROSIVE LIQUID, ACIDIC, INORGANIC, N.O.S. (Bis…" at bounding box center [807, 412] width 470 height 80
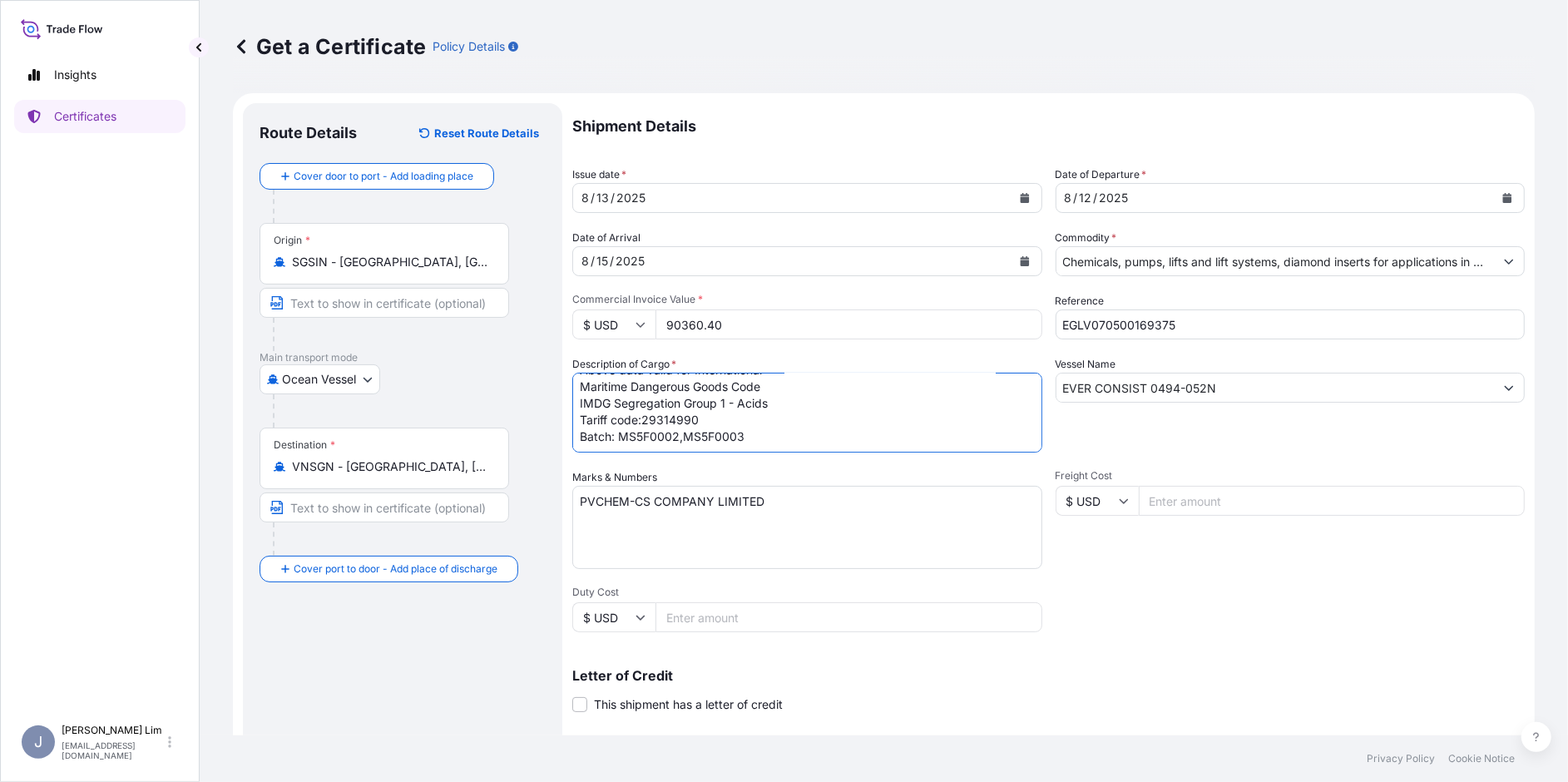
scroll to position [177, 0]
paste textarea "8 DRUM 210 LITER 8 1.352,000 1.491,256 EA"
drag, startPoint x: 628, startPoint y: 429, endPoint x: 735, endPoint y: 450, distance: 109.0
click at [735, 450] on textarea "58 DRUM SCAL12127F5.15 UN3264, CORROSIVE LIQUID, ACIDIC, INORGANIC, N.O.S. (Bis…" at bounding box center [807, 412] width 470 height 80
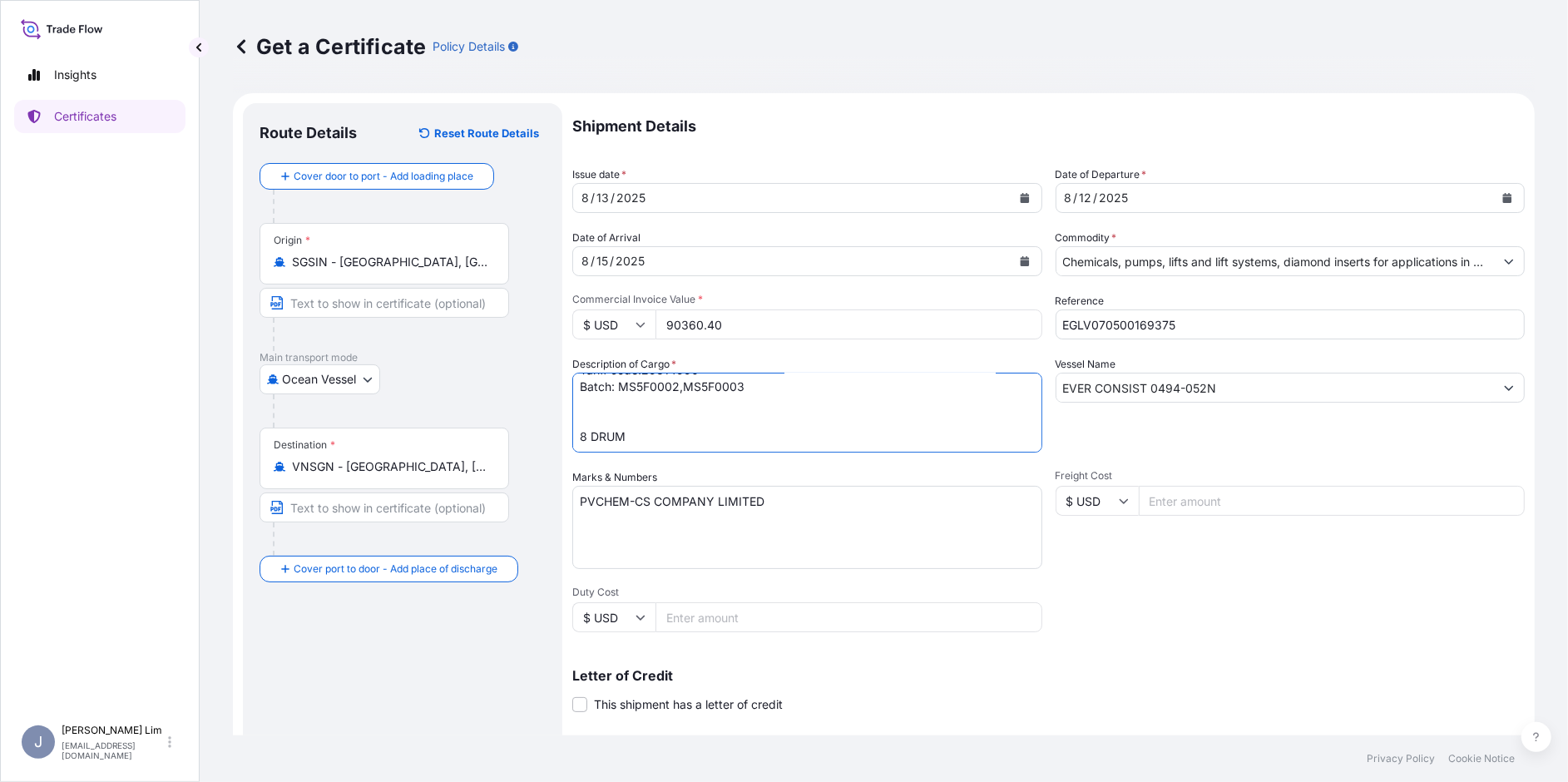
paste textarea "AFMR19250A.15 KG KG UN1993, FLAMMABLE LIQUID, N.O.S. (Kerosene) Class 3, PG III…"
click at [723, 410] on textarea "58 DRUM SCAL12127F5.15 UN3264, CORROSIVE LIQUID, ACIDIC, INORGANIC, N.O.S. (Bis…" at bounding box center [807, 412] width 470 height 80
click at [692, 437] on textarea "58 DRUM SCAL12127F5.15 UN3264, CORROSIVE LIQUID, ACIDIC, INORGANIC, N.O.S. (Bis…" at bounding box center [807, 412] width 470 height 80
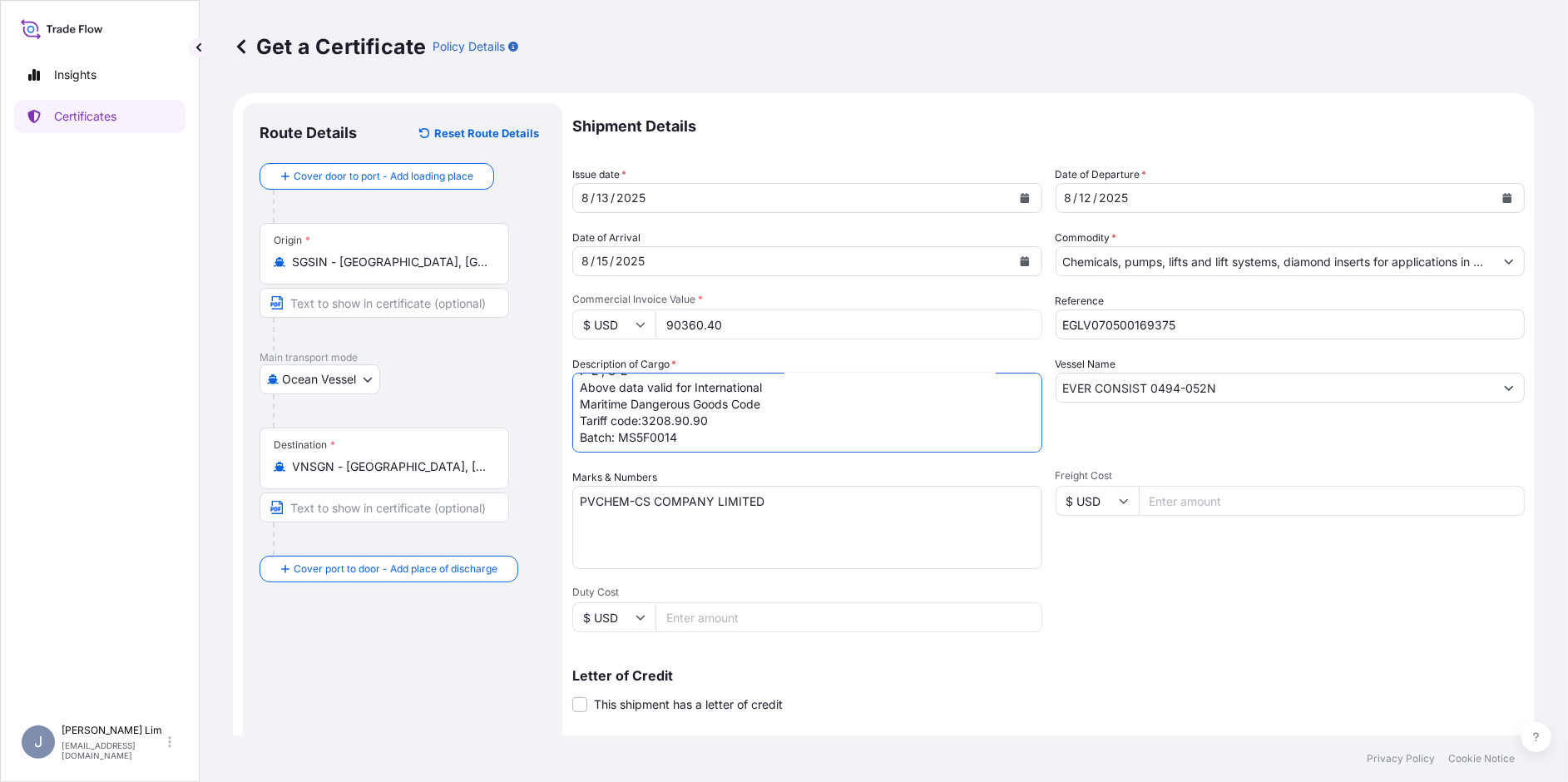
scroll to position [376, 0]
paste textarea "68 DRUM 210 LITER 68 17.000,000 18.190,000 EA"
drag, startPoint x: 635, startPoint y: 424, endPoint x: 868, endPoint y: 448, distance: 234.2
click at [868, 448] on textarea "58 DRUM SCAL12127F5.15 UN3264, CORROSIVE LIQUID, ACIDIC, INORGANIC, N.O.S. (Bis…" at bounding box center [807, 412] width 470 height 80
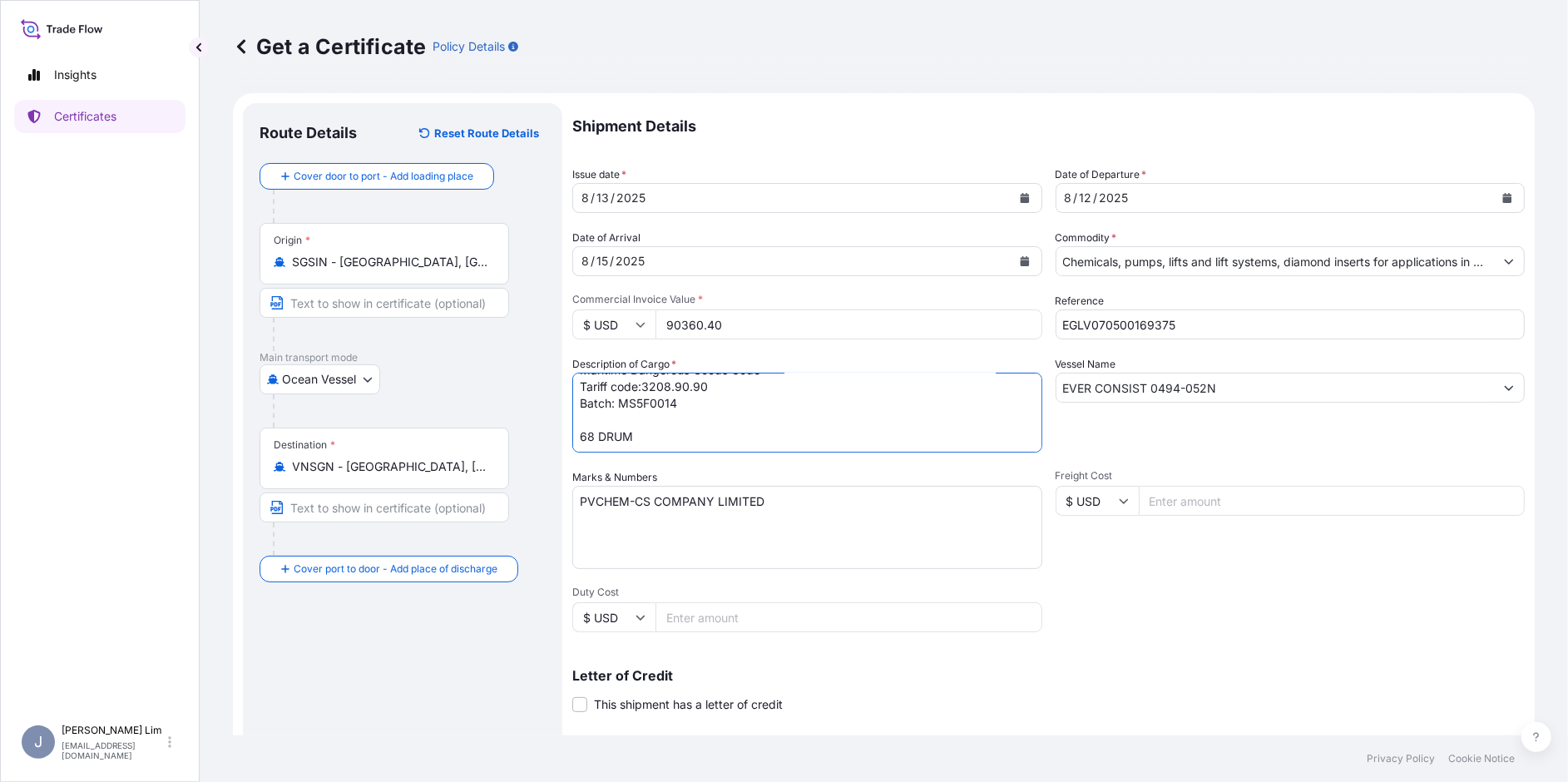
paste textarea "RM53394.15 KG KG UN3265, CORROSIVE LIQUID, ACIDIC, ORGANIC, N.O.S. (Bishexameth…"
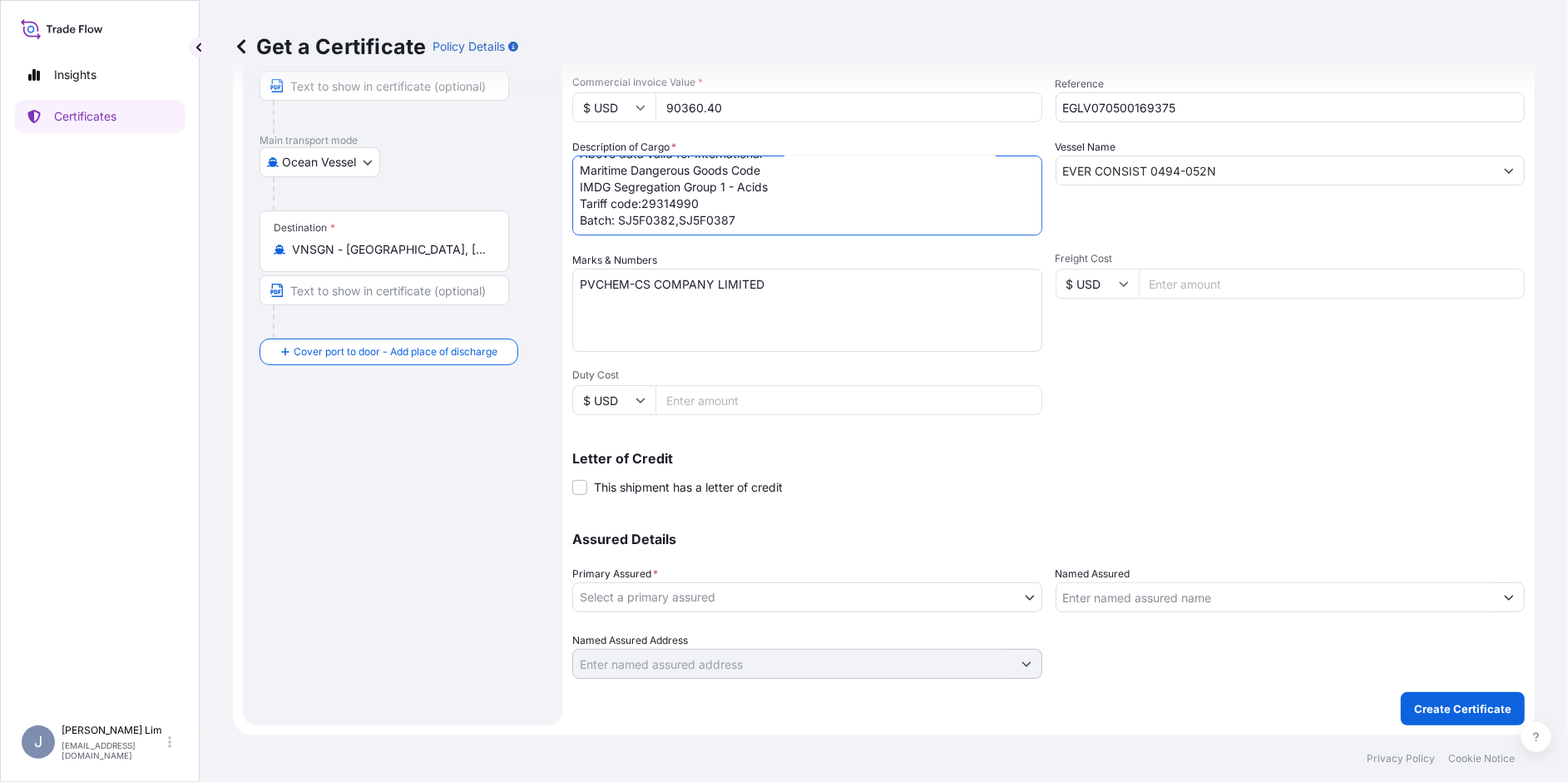
type textarea "58 DRUM SCAL12127F5.15 UN3264, CORROSIVE LIQUID, ACIDIC, INORGANIC, N.O.S. (Bis…"
click at [751, 594] on body "Insights Certificates J [PERSON_NAME] [PERSON_NAME][EMAIL_ADDRESS][PERSON_NAME]…" at bounding box center [784, 391] width 1568 height 782
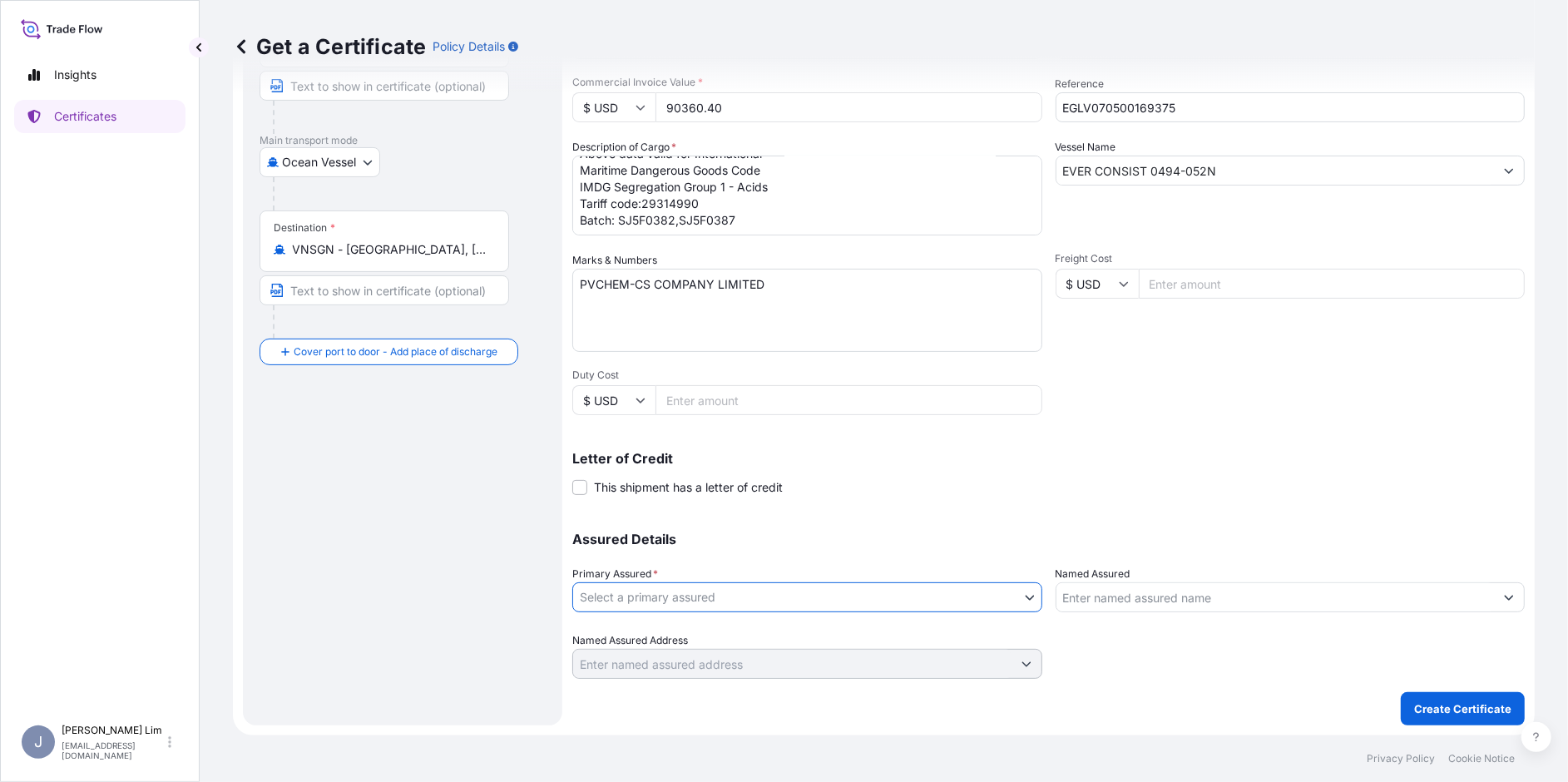
click at [751, 594] on body "Insights Certificates J [PERSON_NAME] [PERSON_NAME][EMAIL_ADDRESS][PERSON_NAME]…" at bounding box center [784, 391] width 1568 height 782
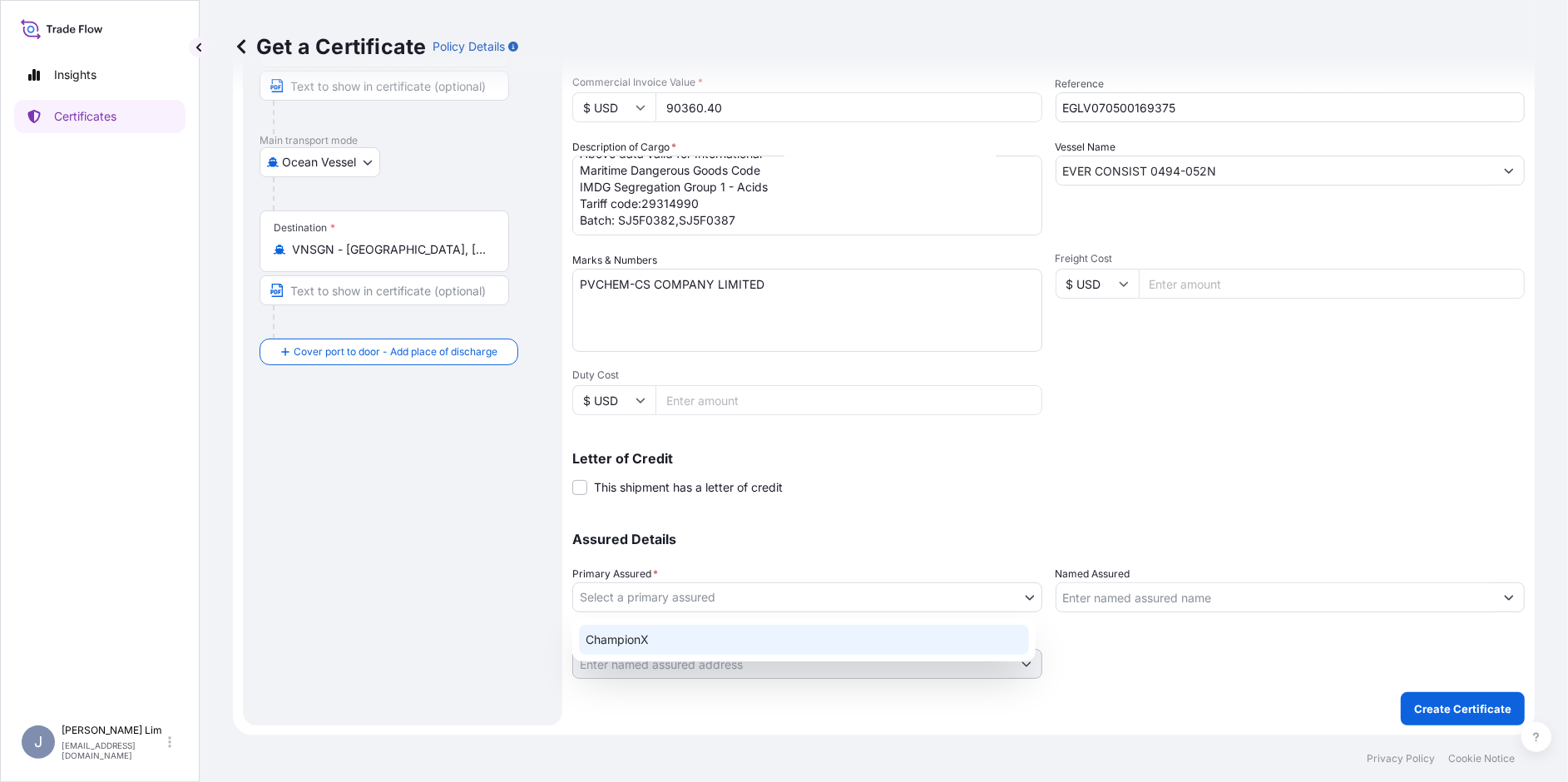
click at [704, 649] on div "ChampionX" at bounding box center [804, 639] width 450 height 30
select select "31476"
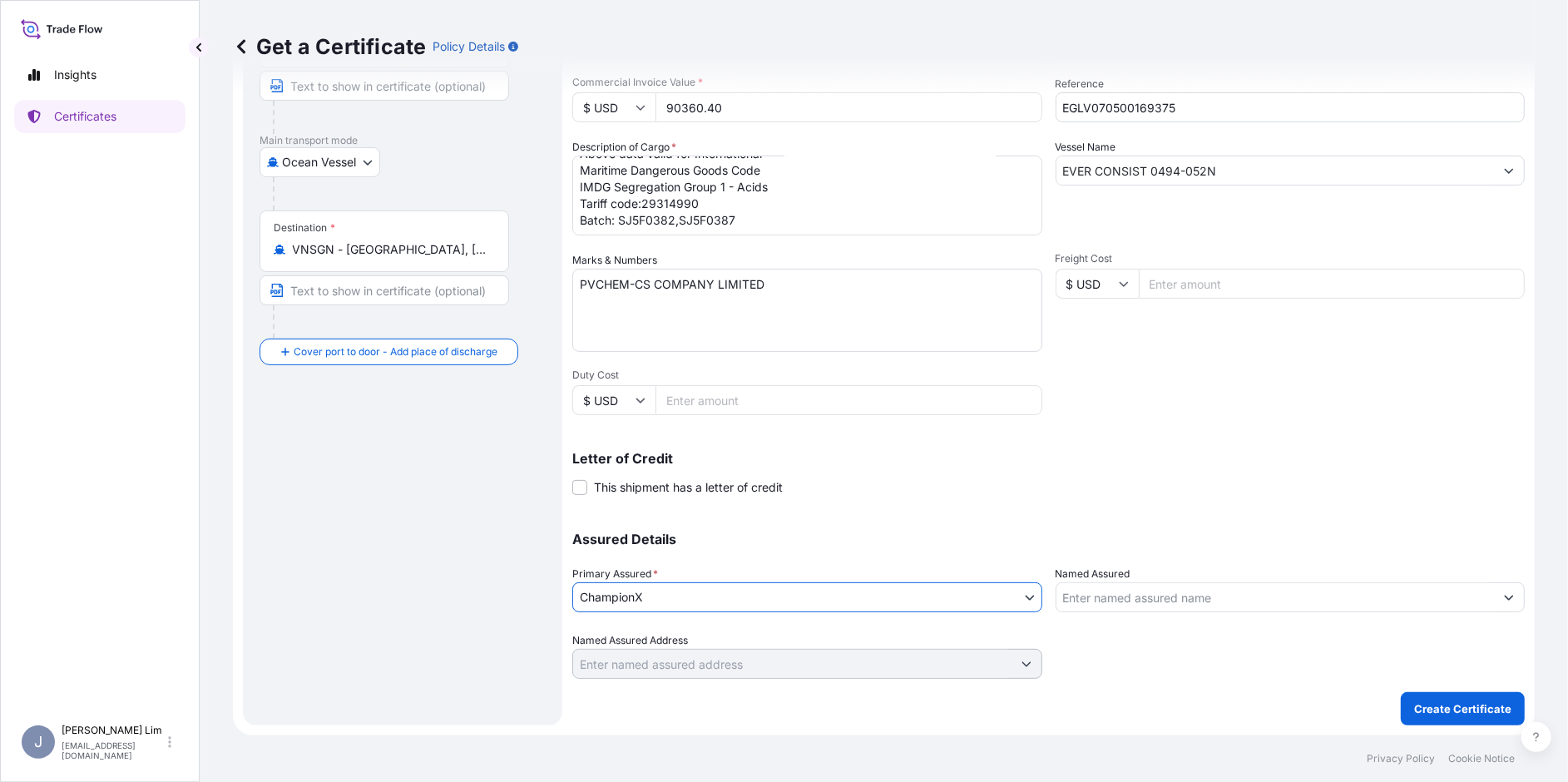
click at [1119, 597] on input "Named Assured" at bounding box center [1275, 598] width 438 height 30
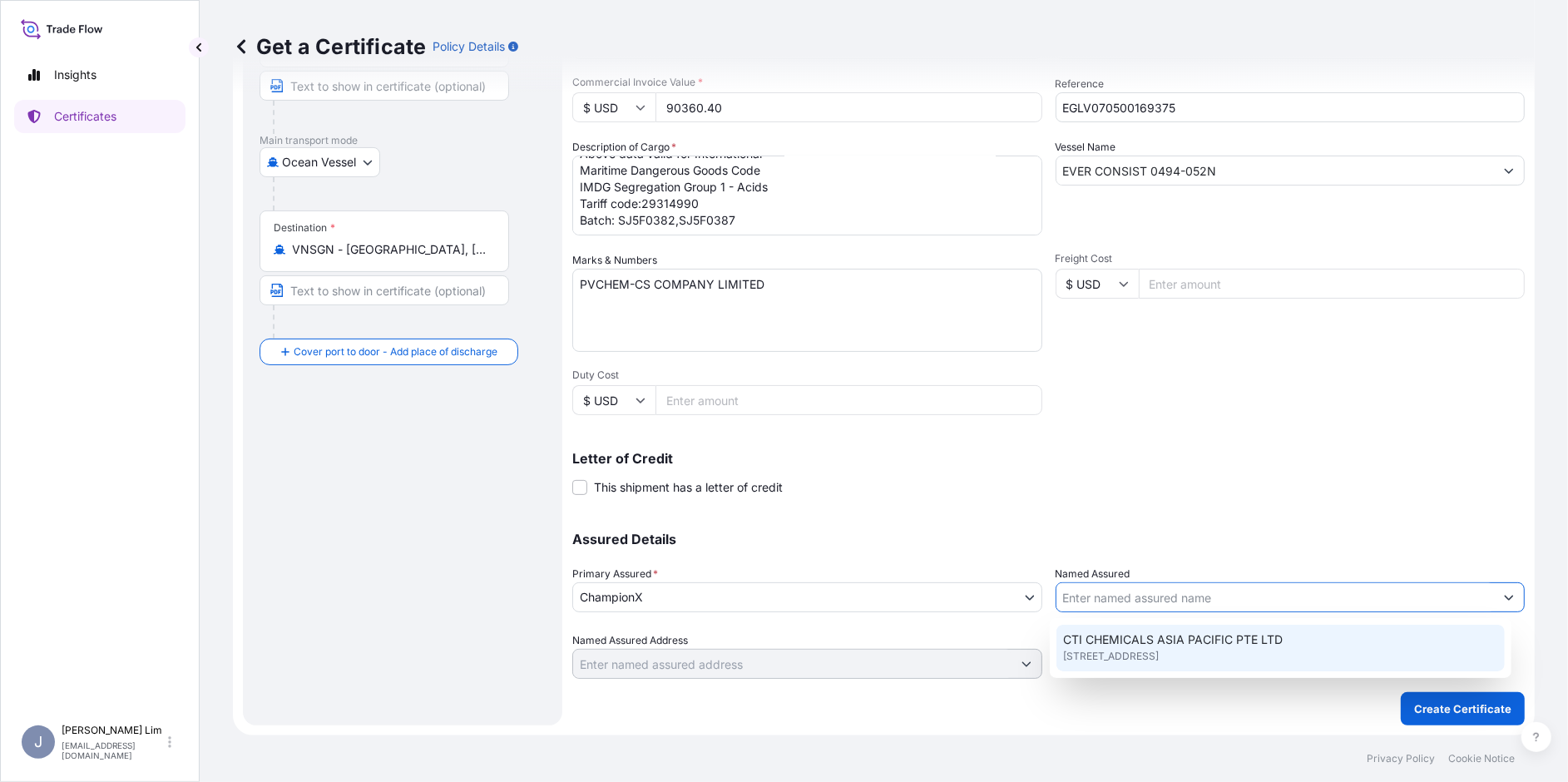
click at [1109, 509] on div "Shipment Details Issue date * [DATE] Date of Departure * [DATE] Date of Arrival…" at bounding box center [1048, 282] width 952 height 792
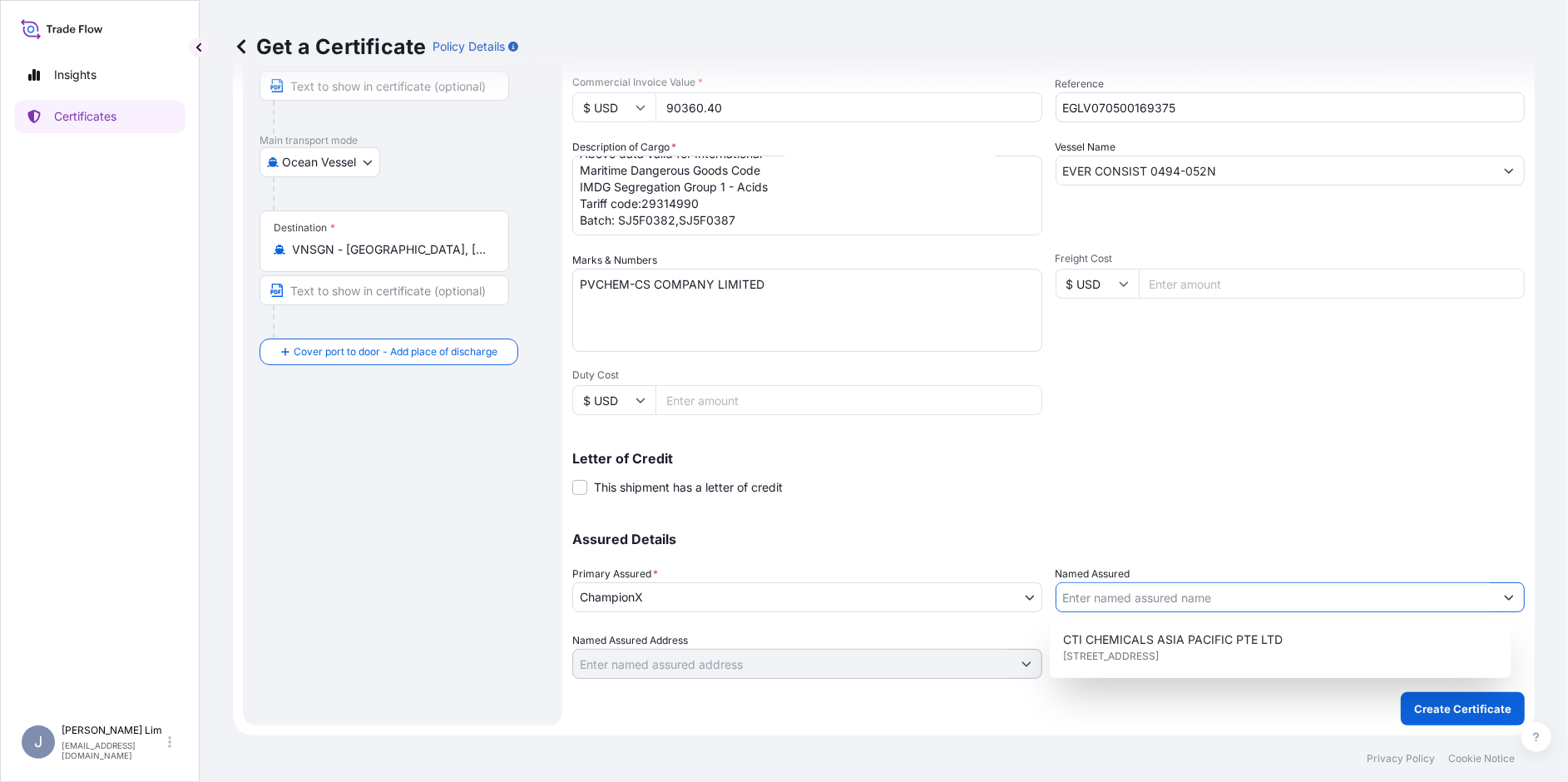
click at [1112, 599] on input "Named Assured" at bounding box center [1275, 598] width 438 height 30
click at [1368, 489] on div "Letter of Credit This shipment has a letter of credit Letter of credit * Letter…" at bounding box center [1048, 473] width 952 height 44
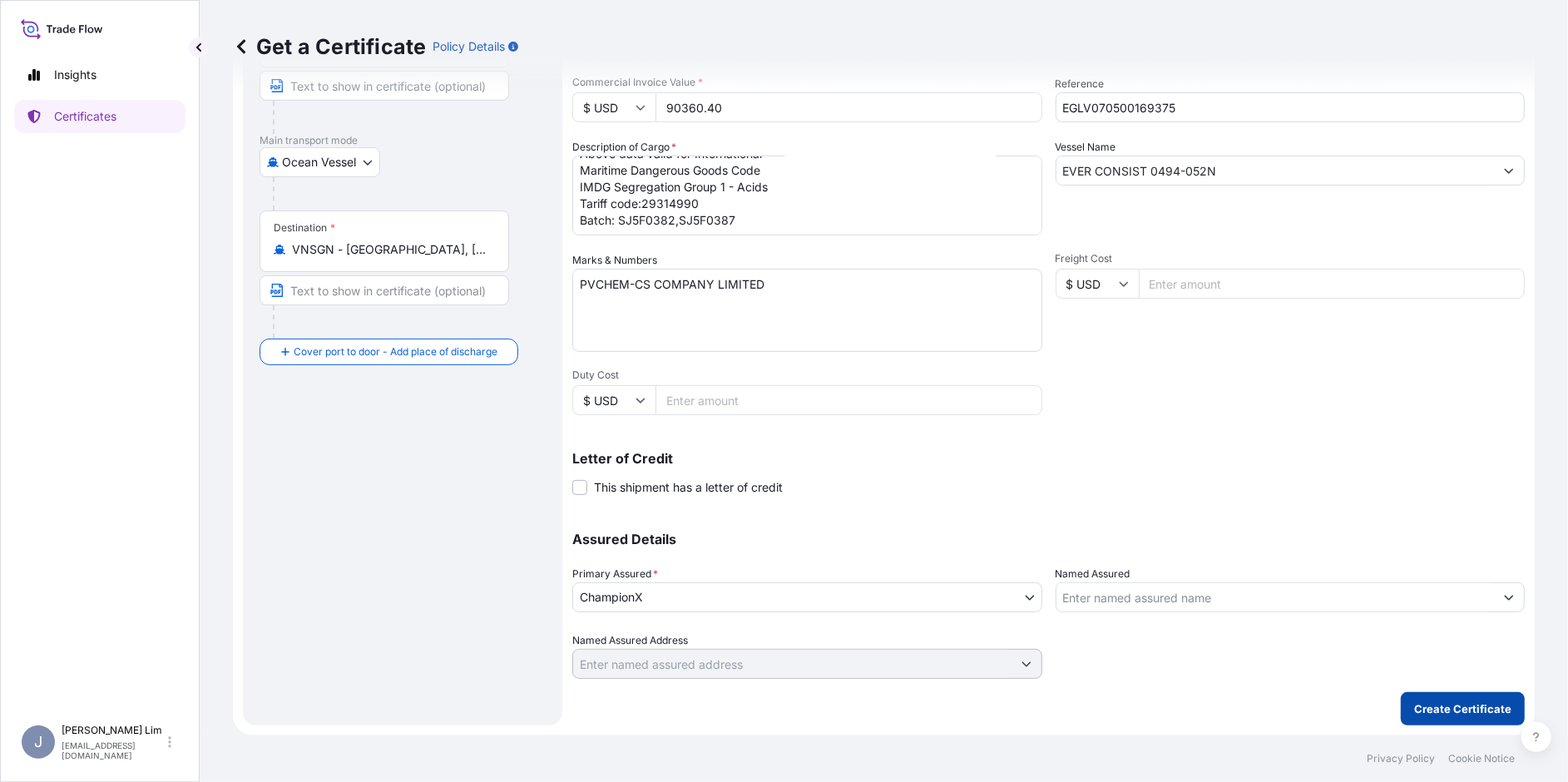
click at [1458, 711] on p "Create Certificate" at bounding box center [1463, 709] width 97 height 17
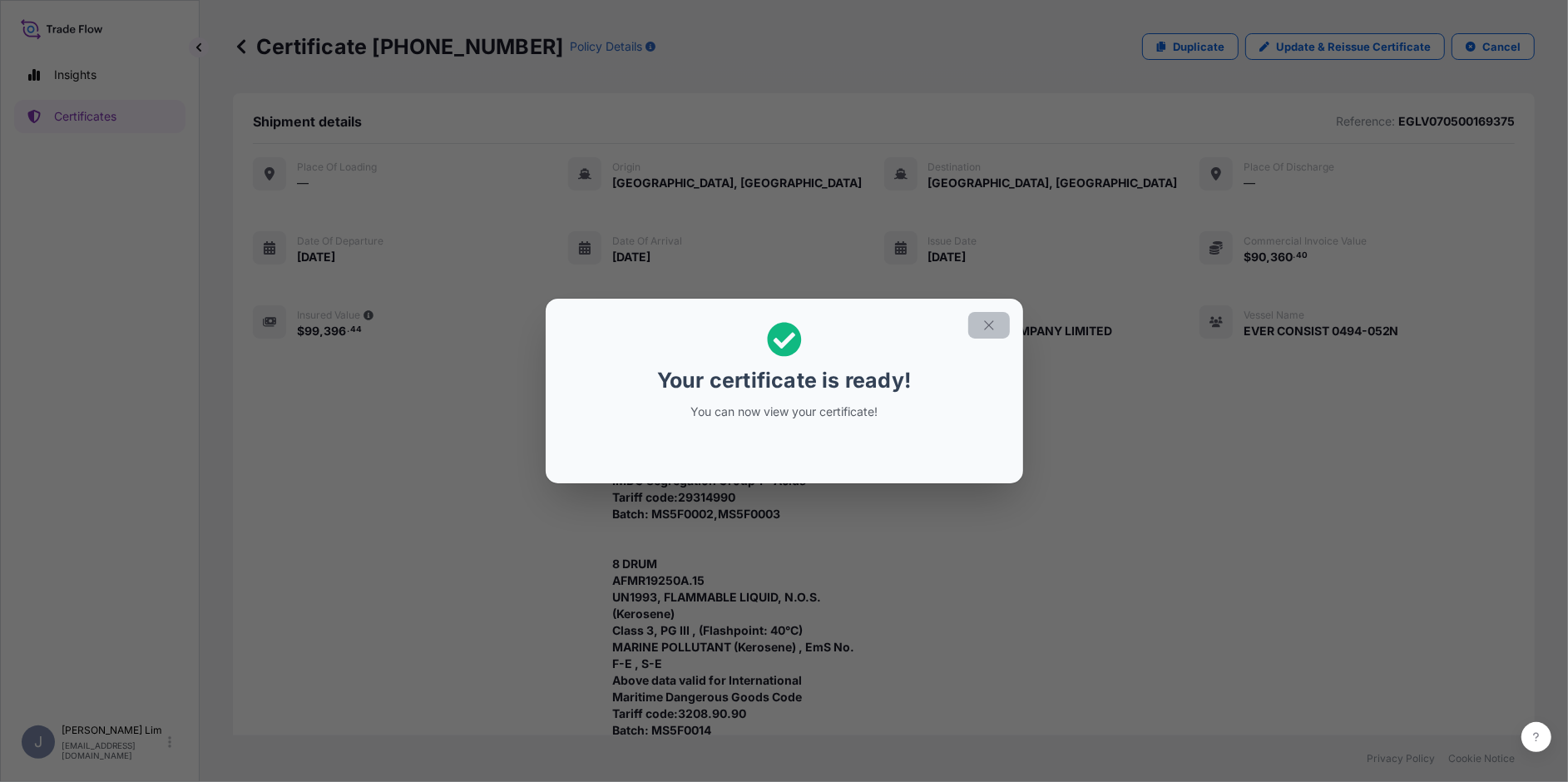
click at [991, 325] on icon "button" at bounding box center [989, 325] width 15 height 15
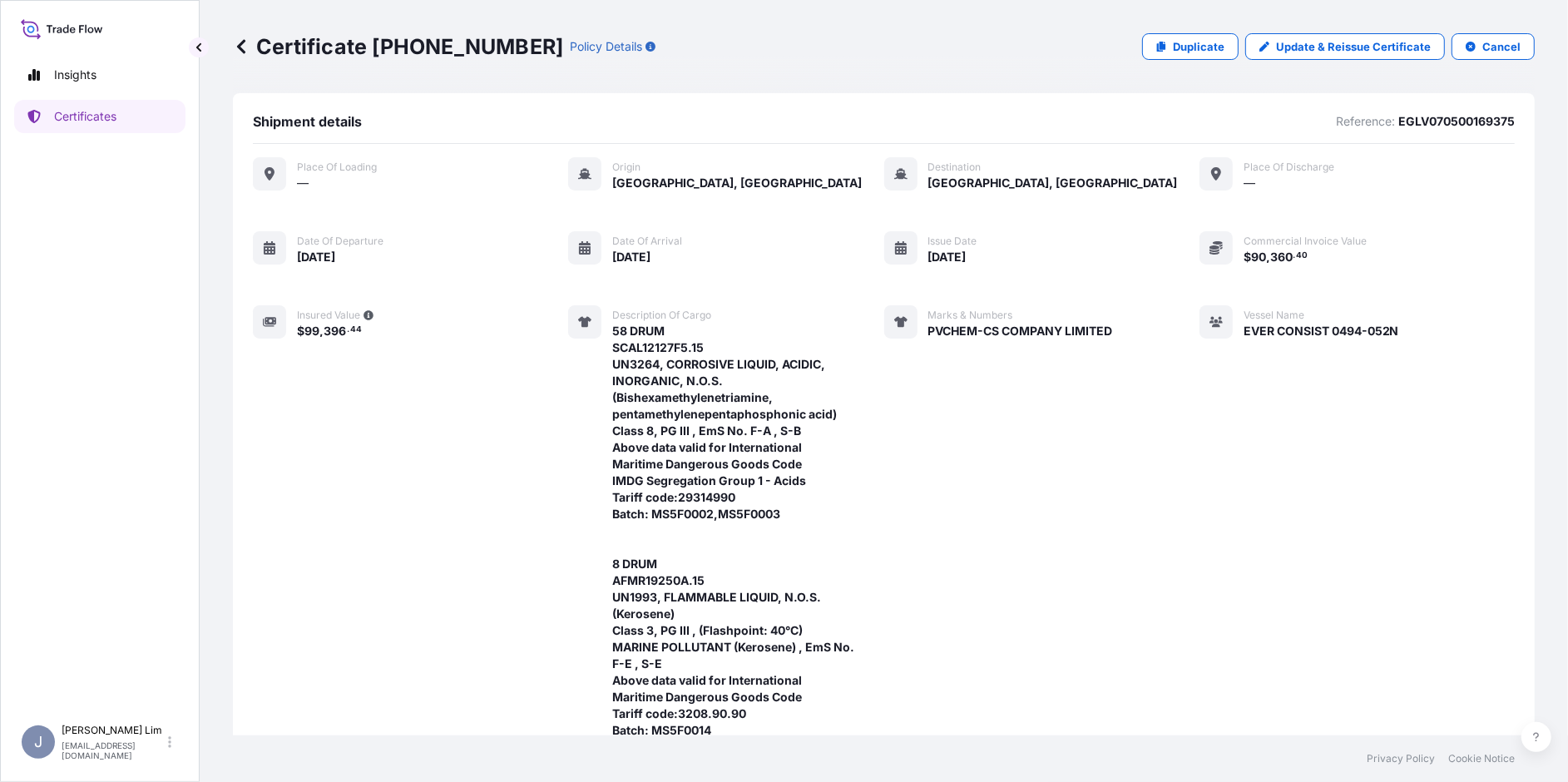
scroll to position [658, 0]
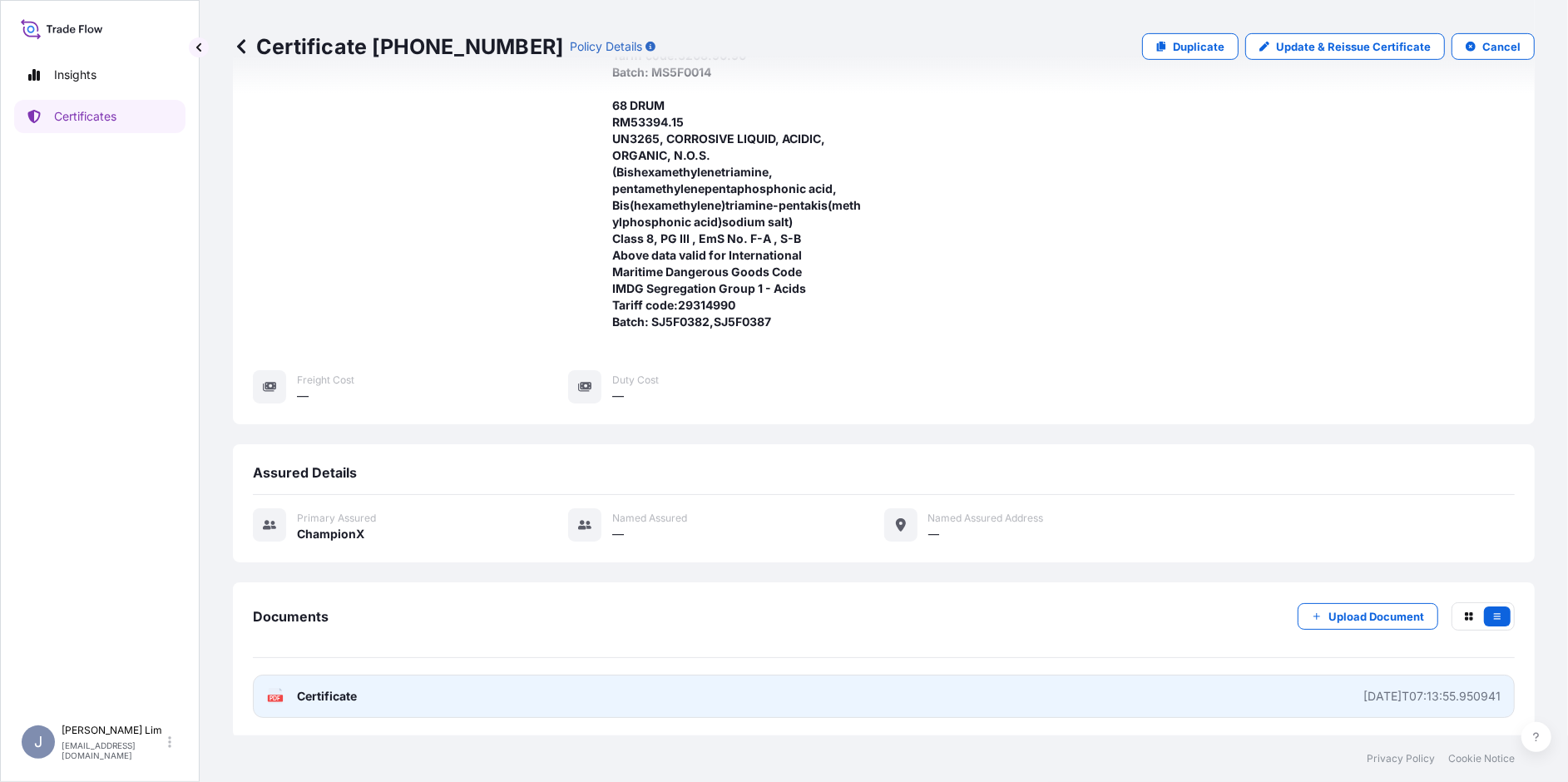
click at [328, 696] on span "Certificate" at bounding box center [326, 696] width 60 height 17
